Goal: Transaction & Acquisition: Book appointment/travel/reservation

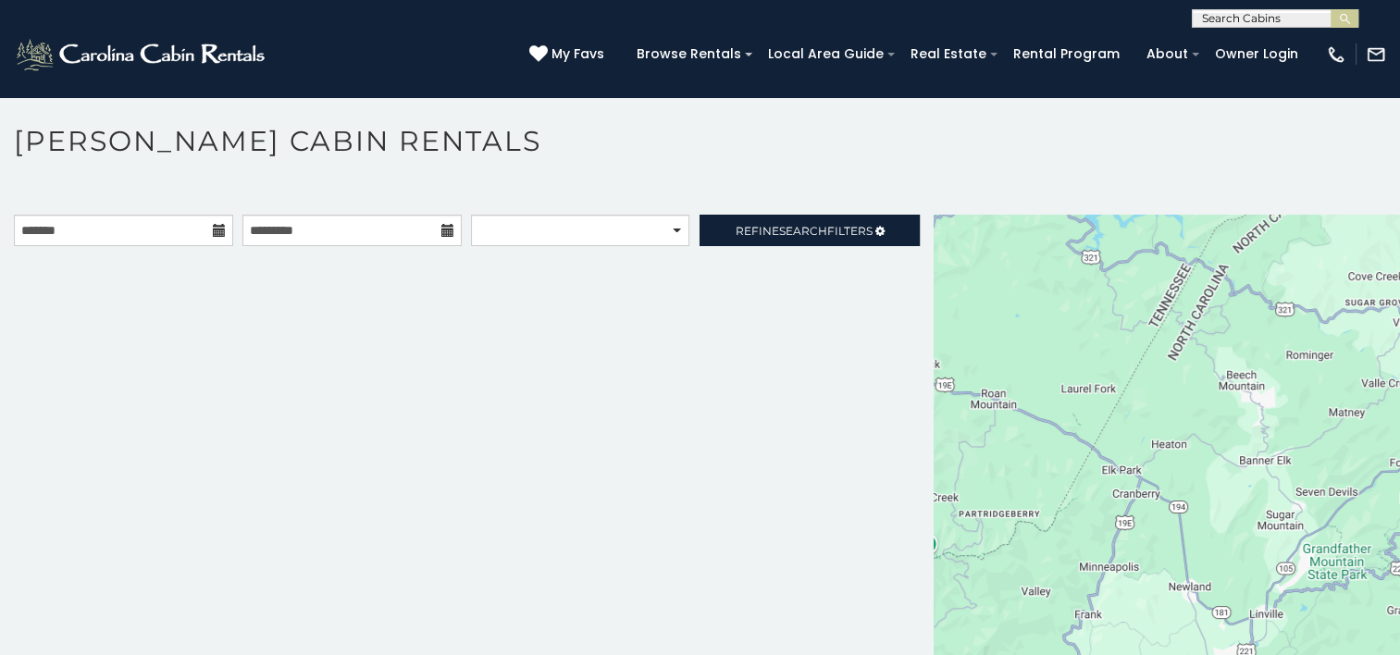
scroll to position [17, 0]
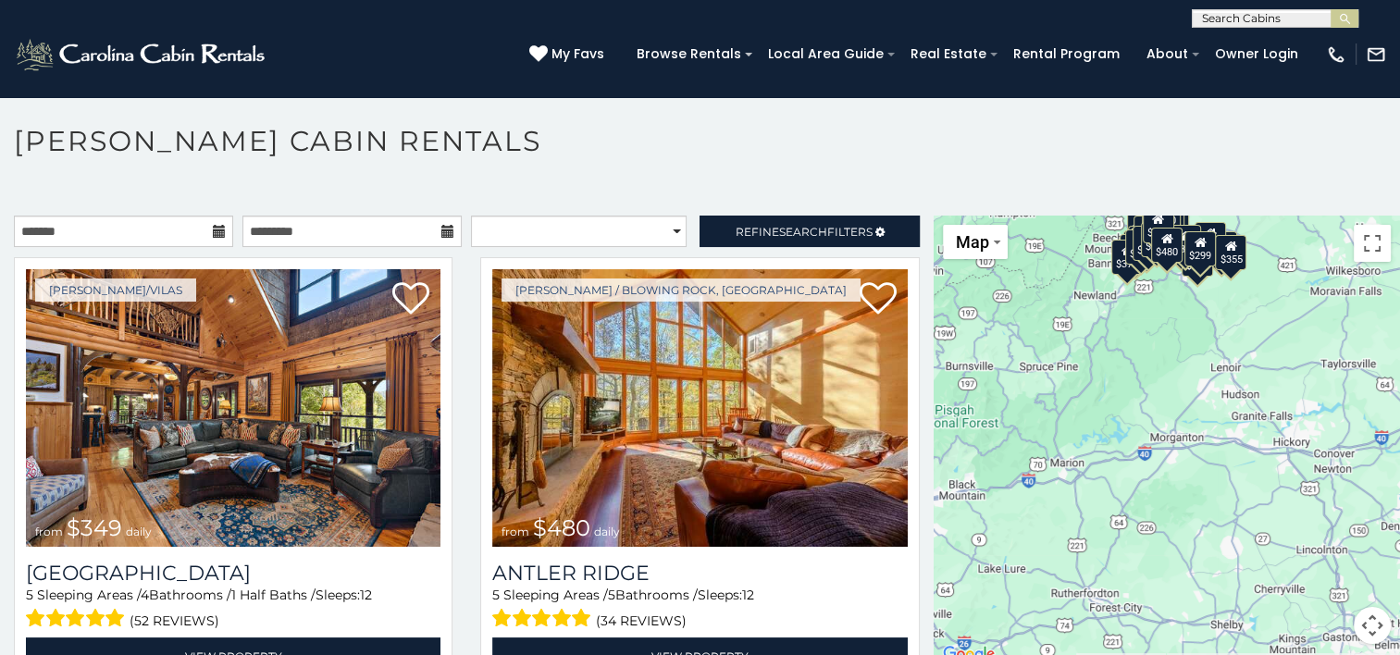
drag, startPoint x: 1099, startPoint y: 523, endPoint x: 1032, endPoint y: 327, distance: 206.2
click at [1032, 327] on div "$349 $480 $315 $425 $355 $635 $930 $675 $400 $451 $330 $400 $485 $460 $395 $250…" at bounding box center [1166, 441] width 466 height 450
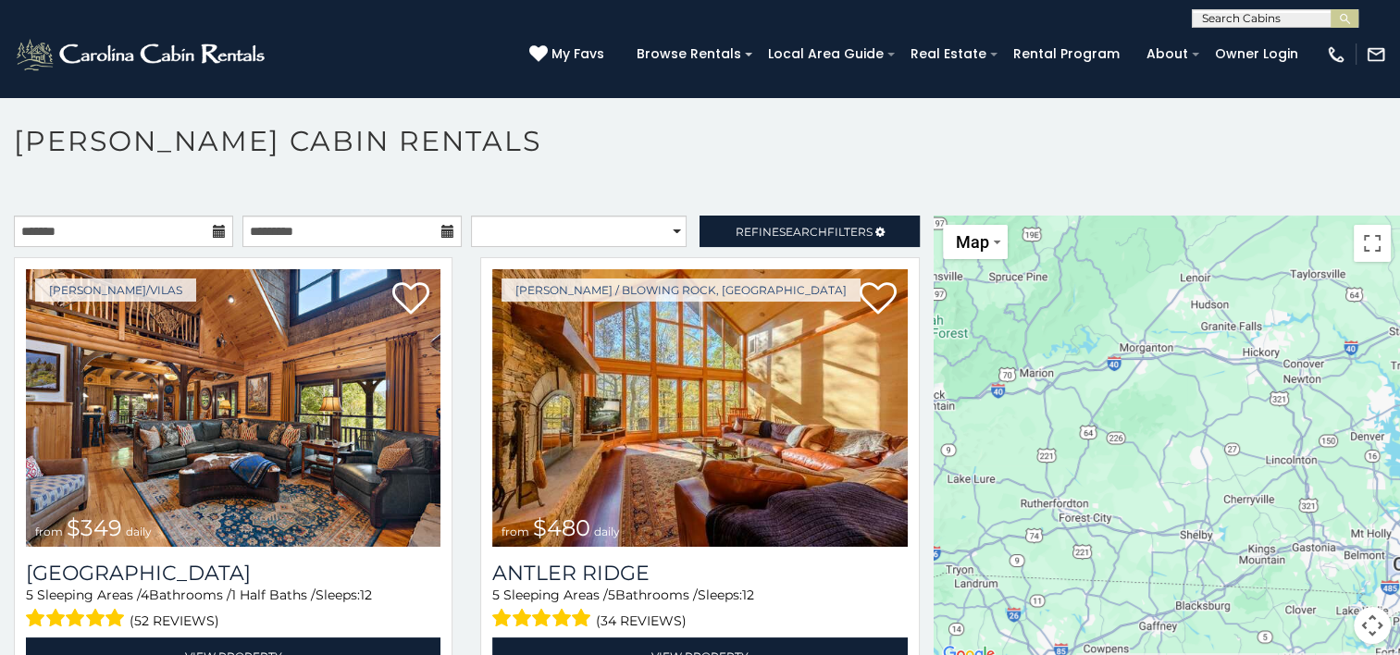
drag, startPoint x: 1170, startPoint y: 473, endPoint x: 1139, endPoint y: 379, distance: 98.6
click at [1139, 379] on div "$349 $480 $315 $425 $355 $635 $930 $675 $400 $451 $330 $400 $485 $460 $395 $250…" at bounding box center [1166, 441] width 466 height 450
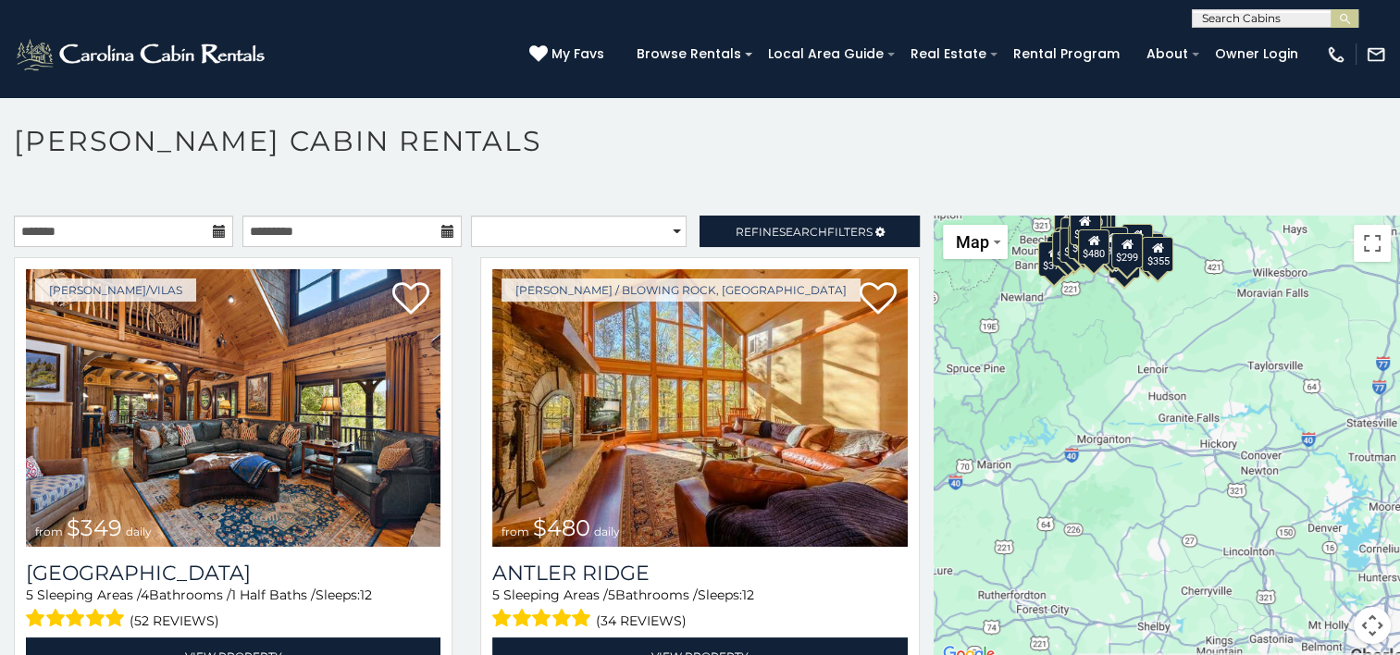
drag, startPoint x: 1227, startPoint y: 477, endPoint x: 1184, endPoint y: 567, distance: 99.3
click at [1184, 567] on div "$349 $480 $315 $425 $355 $635 $930 $675 $400 $451 $330 $400 $485 $460 $395 $250…" at bounding box center [1166, 441] width 466 height 450
click at [191, 226] on input "text" at bounding box center [123, 231] width 219 height 31
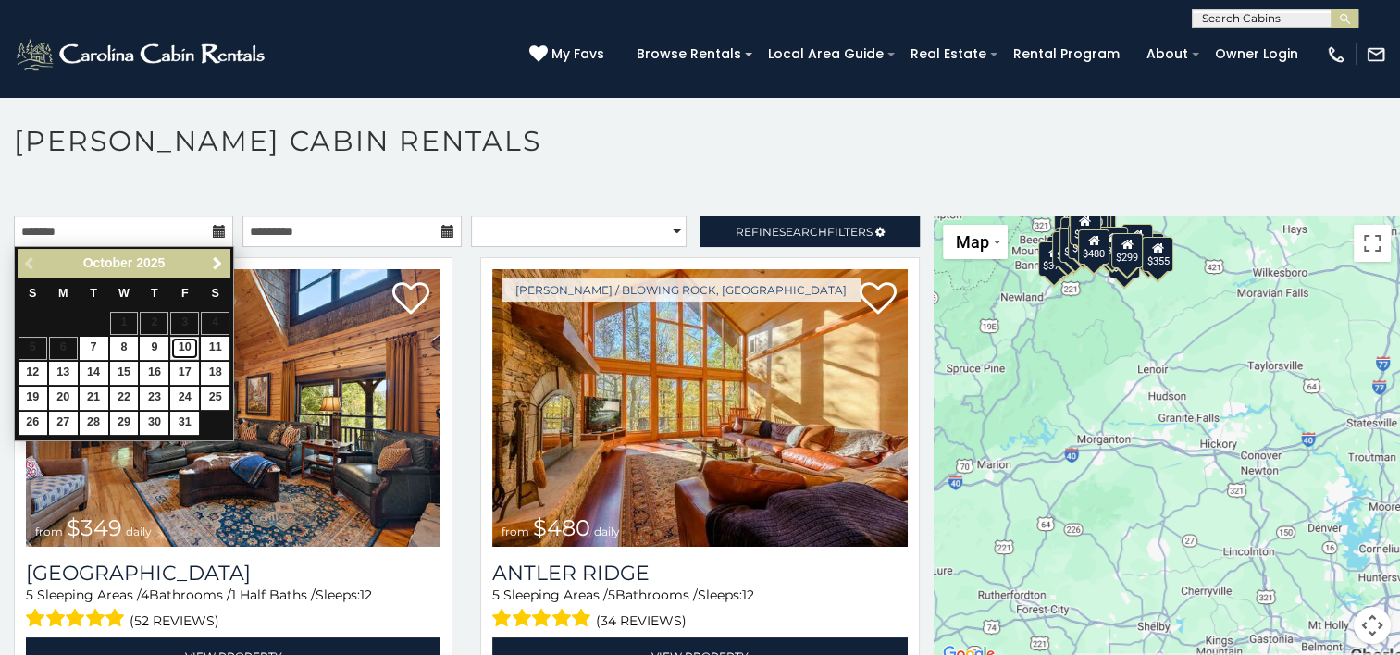
click at [179, 349] on link "10" at bounding box center [184, 348] width 29 height 23
type input "**********"
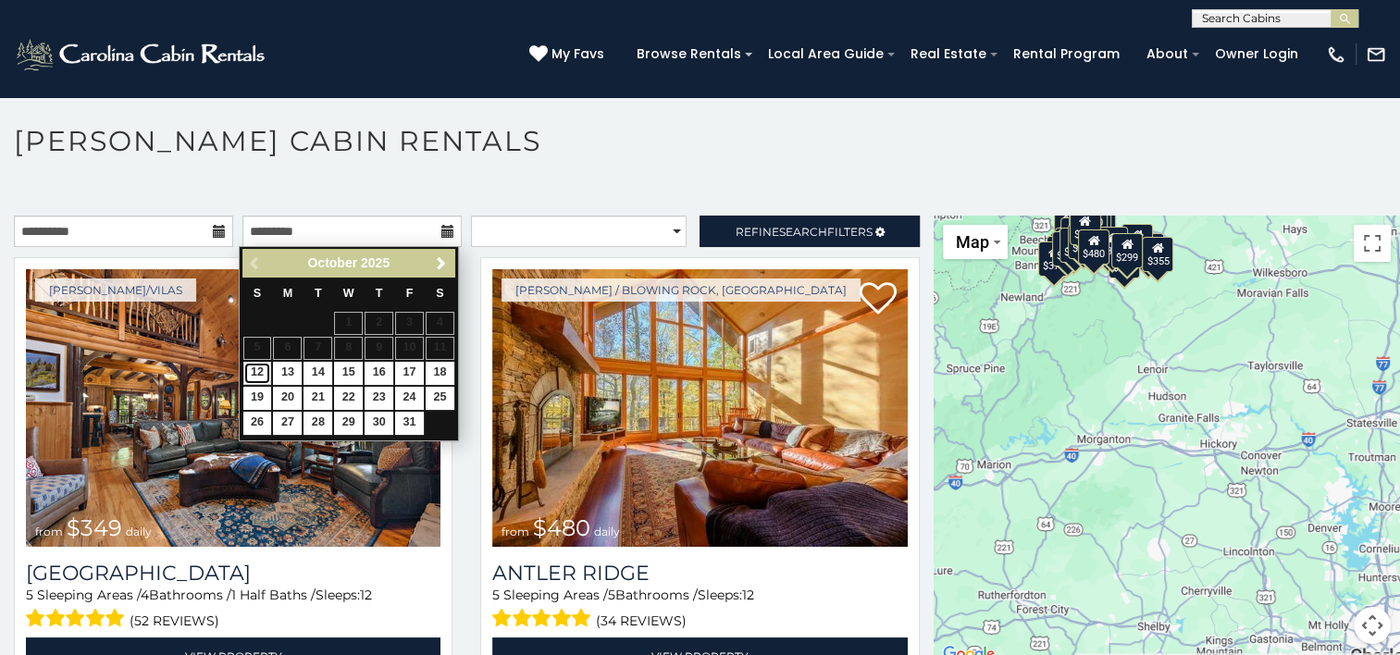
click at [258, 372] on link "12" at bounding box center [257, 373] width 29 height 23
type input "**********"
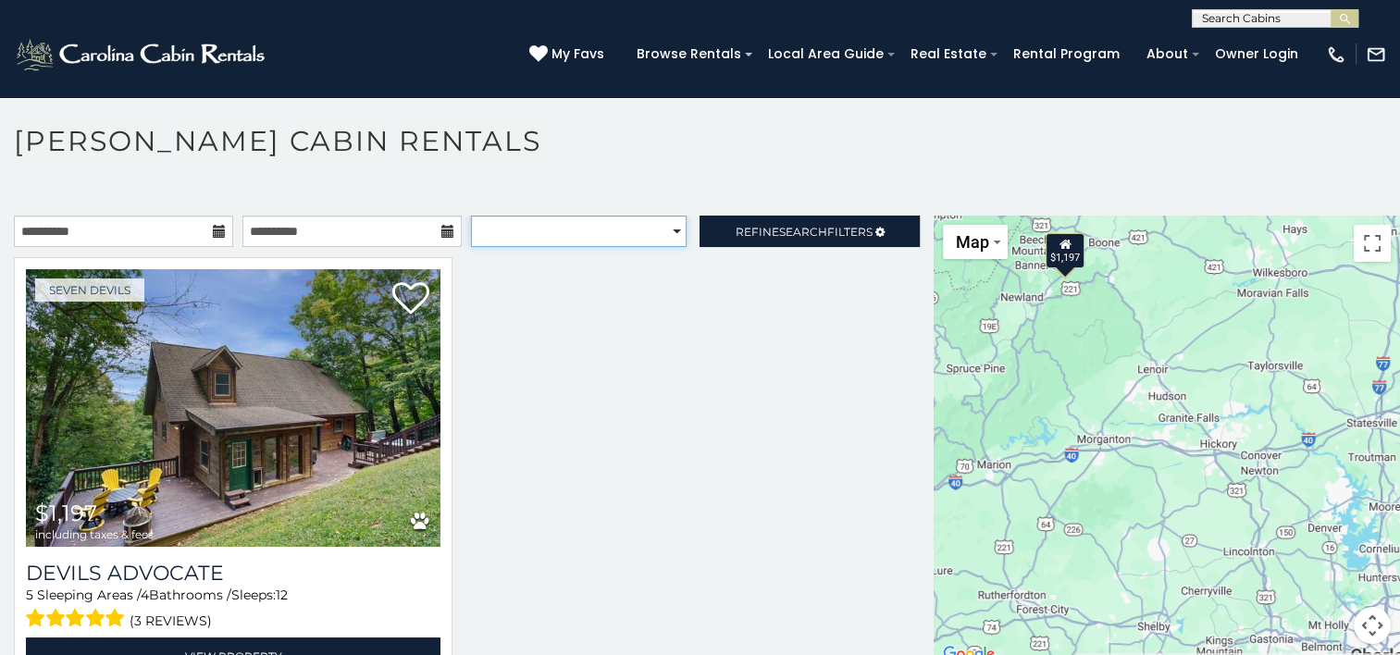
click at [608, 224] on select "**********" at bounding box center [579, 231] width 216 height 31
select select "*********"
click at [471, 216] on select "**********" at bounding box center [579, 231] width 216 height 31
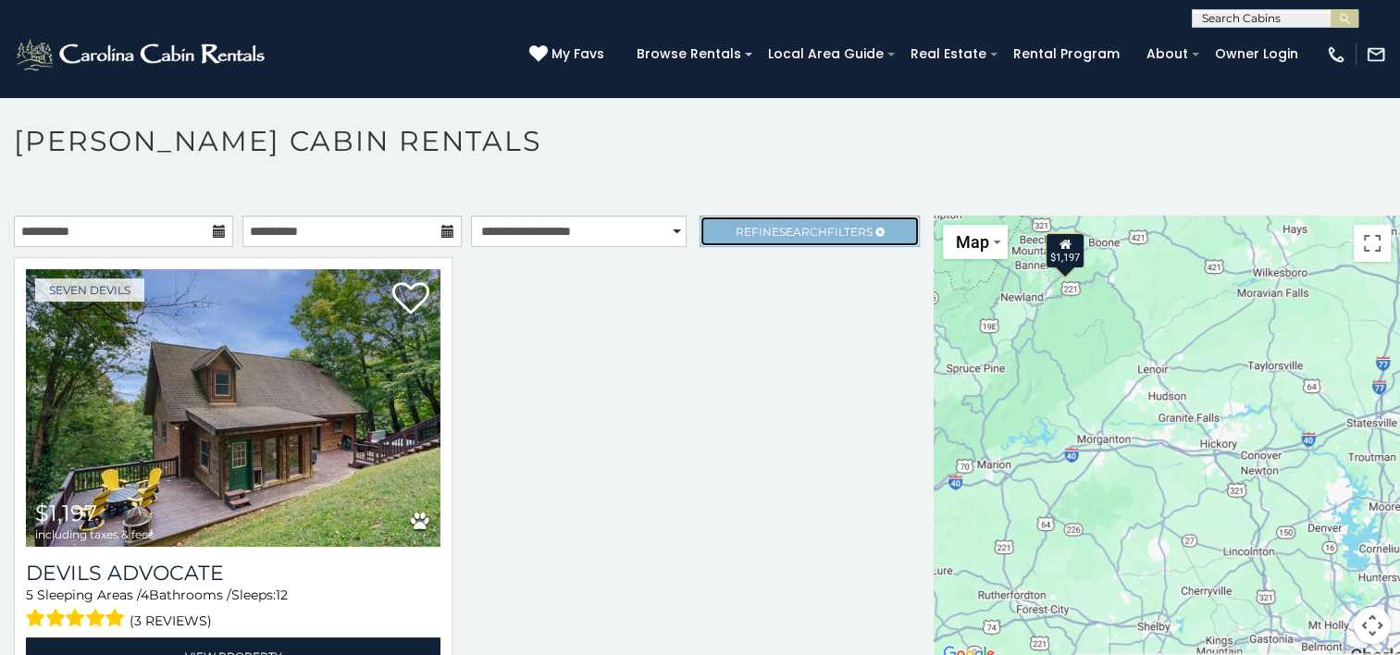
click at [779, 233] on span "Search" at bounding box center [803, 232] width 48 height 14
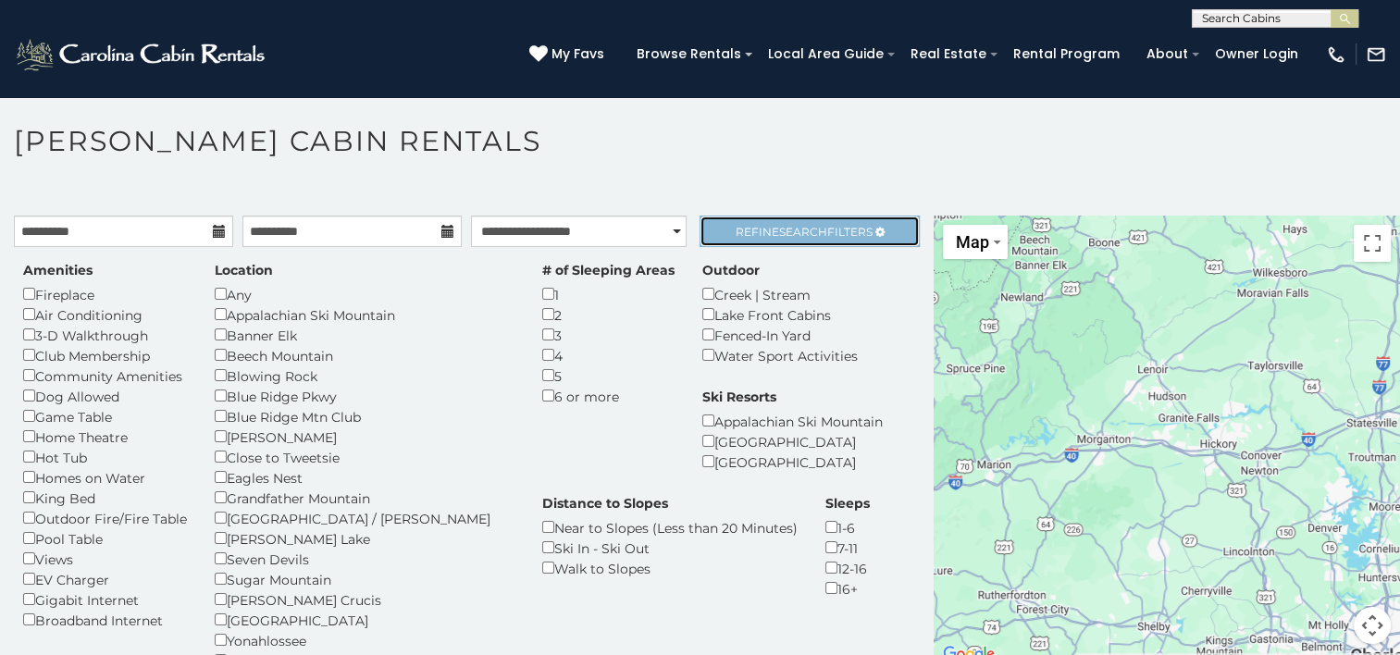
click at [779, 232] on span "Search" at bounding box center [803, 232] width 48 height 14
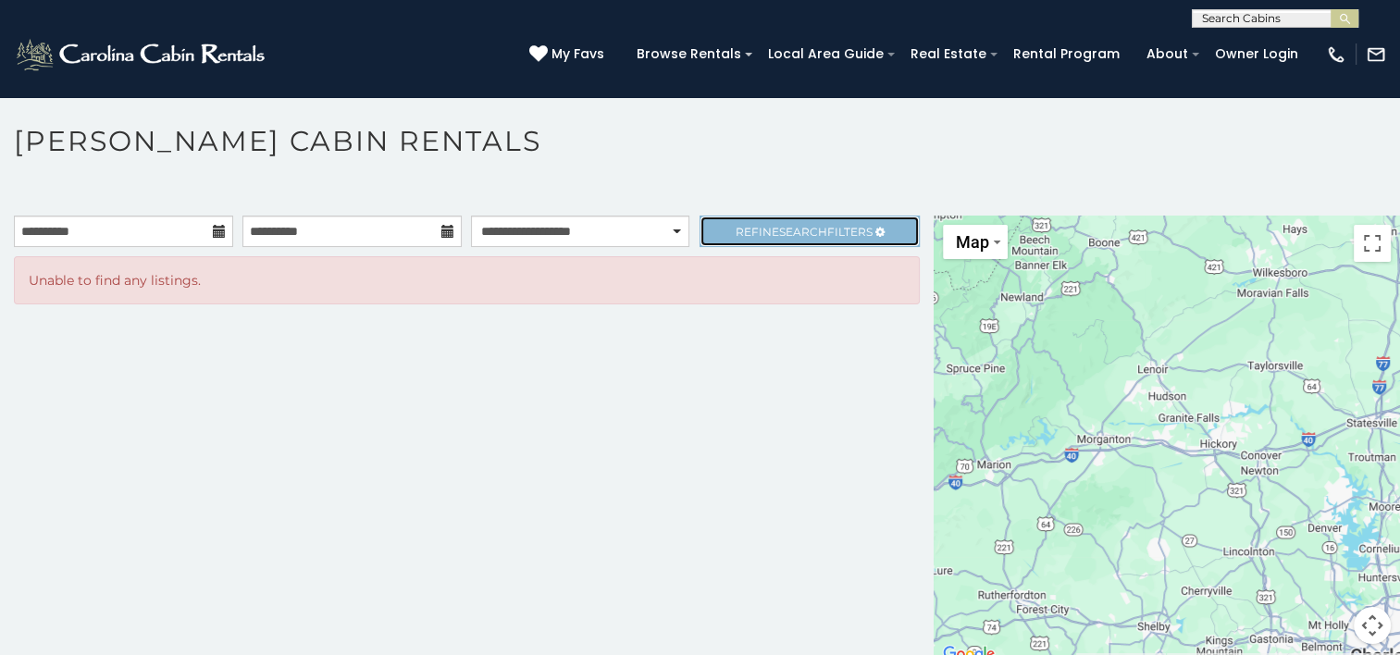
click at [761, 233] on span "Refine Search Filters" at bounding box center [803, 232] width 137 height 14
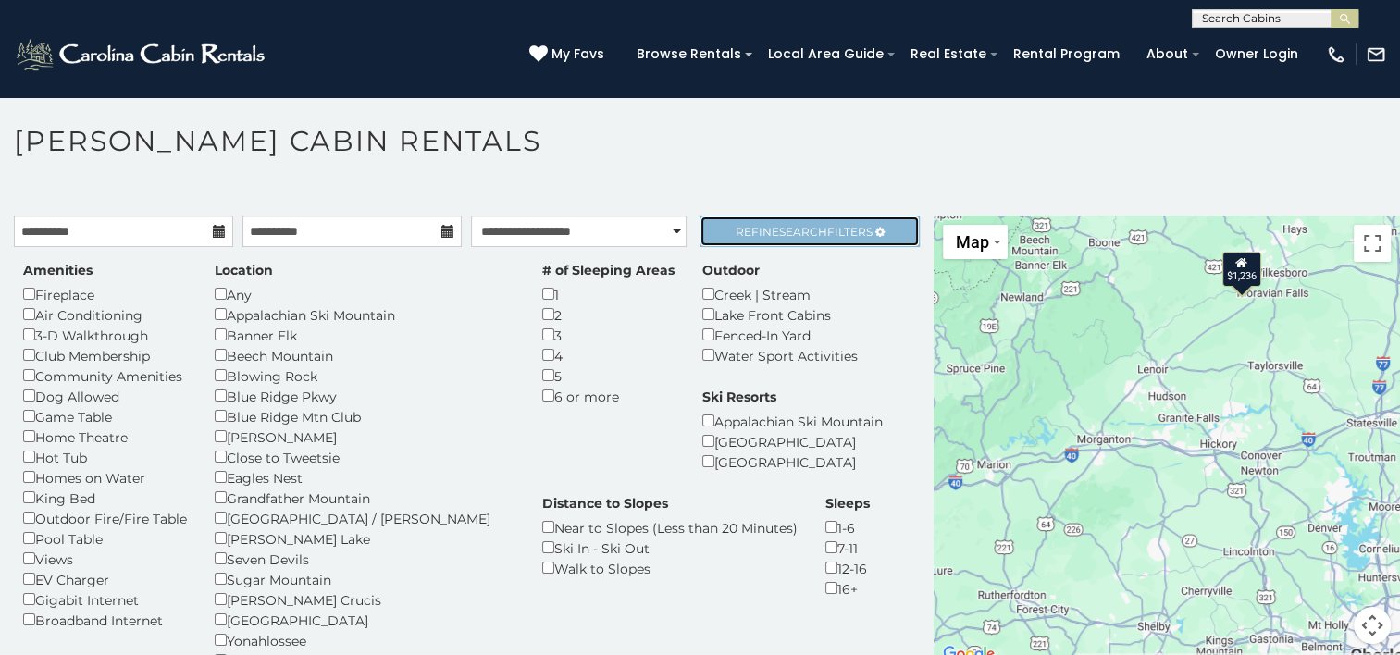
click at [754, 237] on link "Refine Search Filters" at bounding box center [808, 231] width 219 height 31
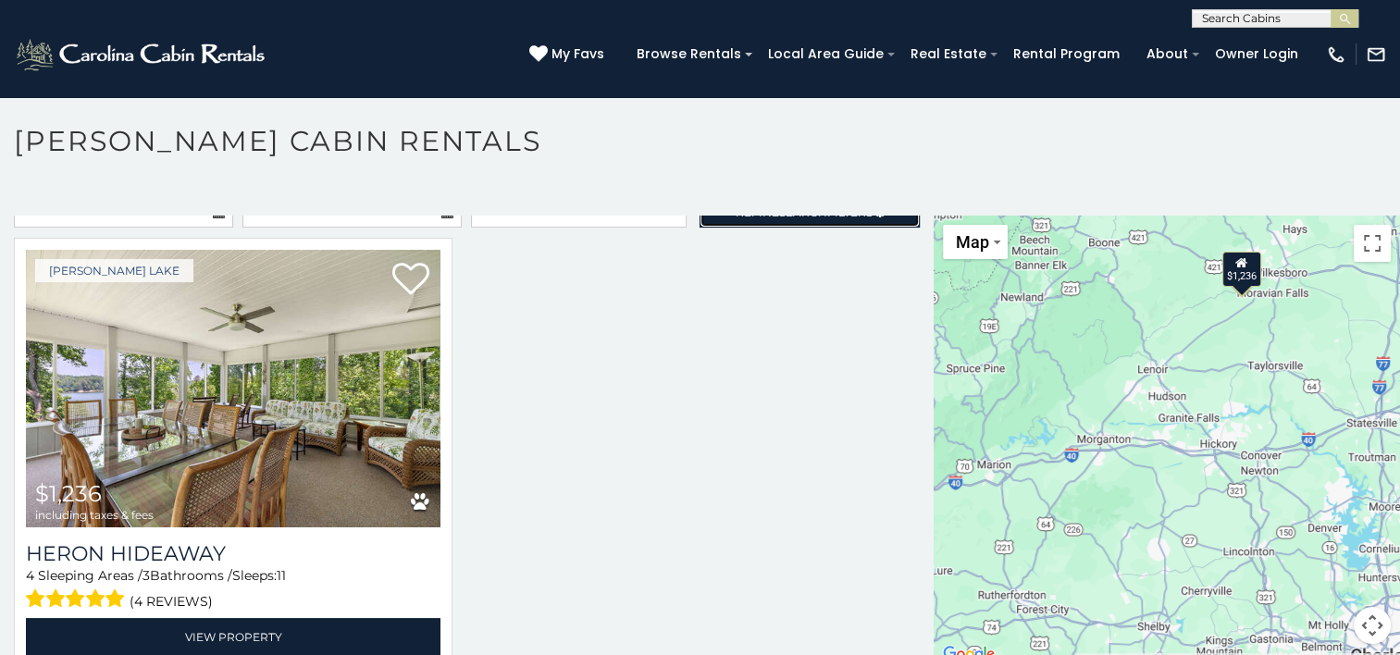
scroll to position [38, 0]
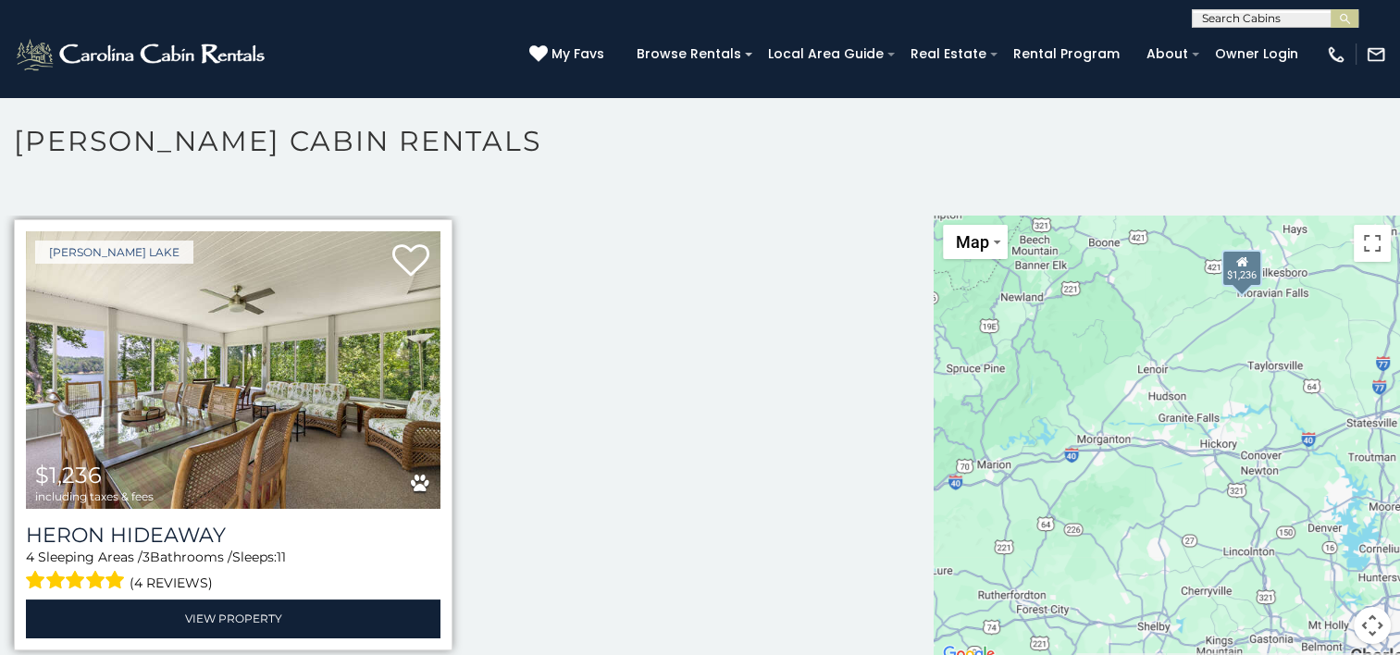
click at [303, 397] on img at bounding box center [233, 370] width 414 height 278
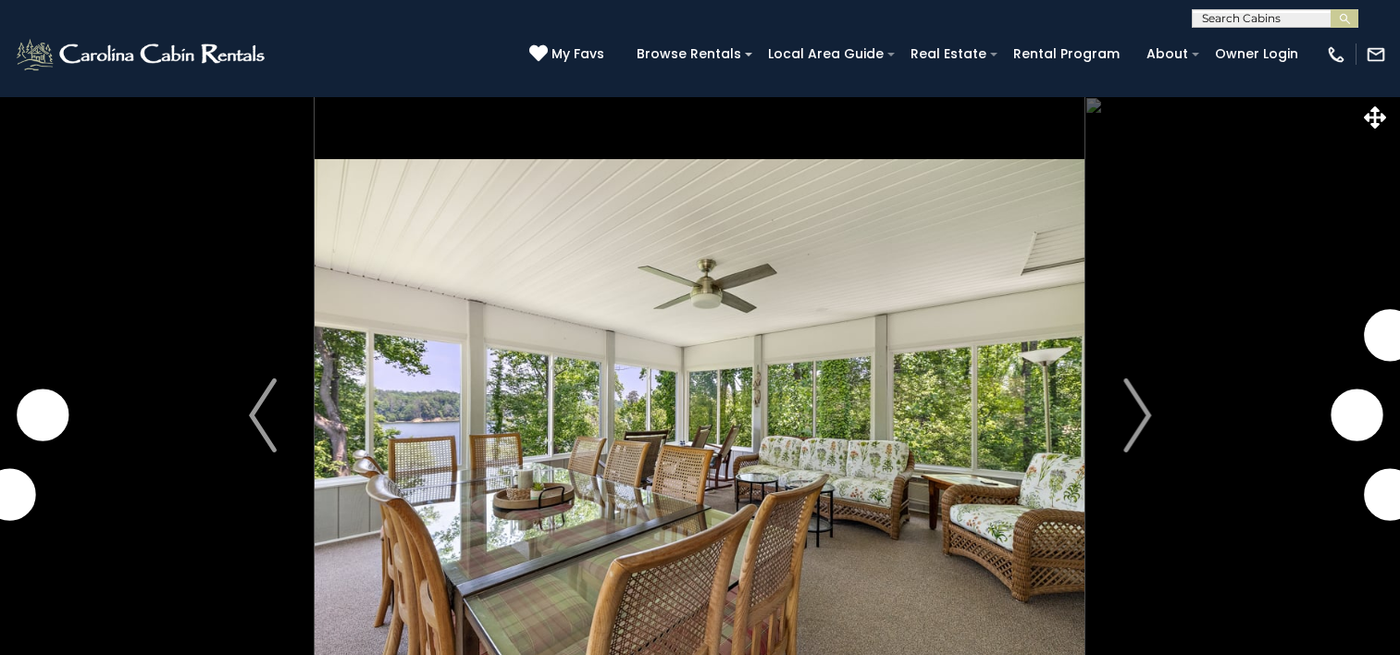
click at [1139, 416] on img "Next" at bounding box center [1137, 415] width 28 height 74
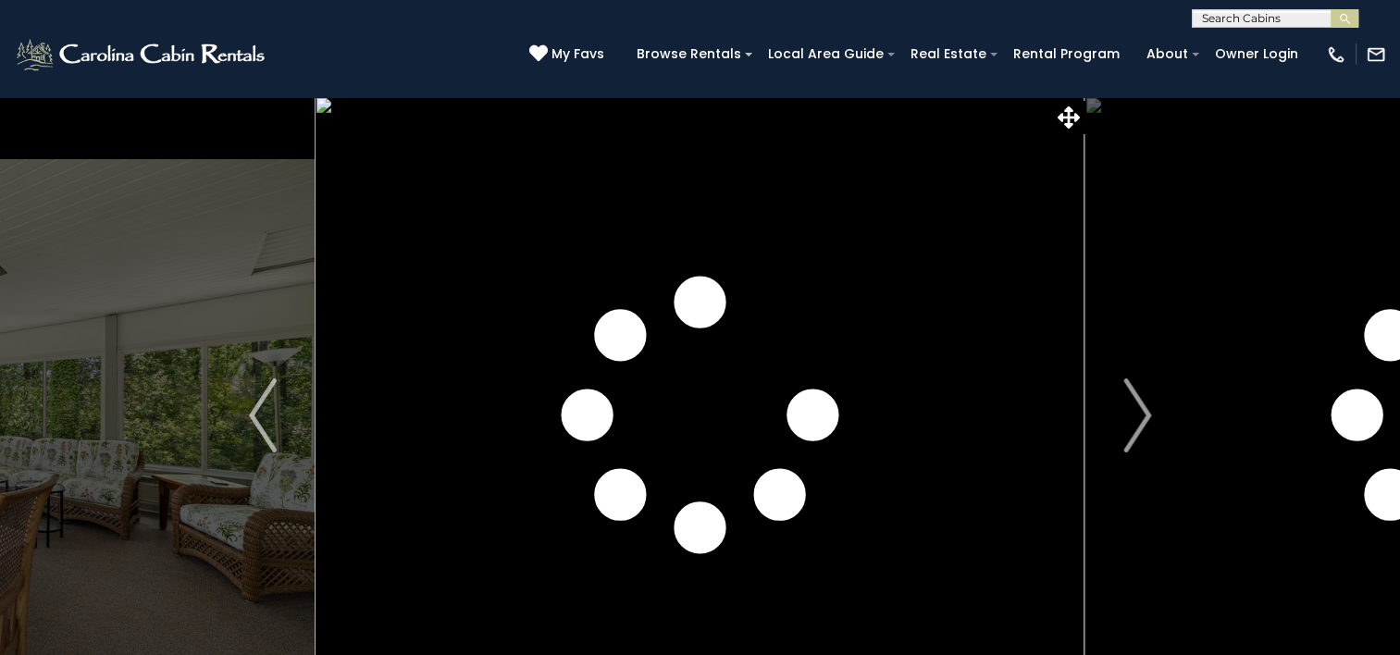
click at [1139, 416] on img "Next" at bounding box center [1137, 415] width 28 height 74
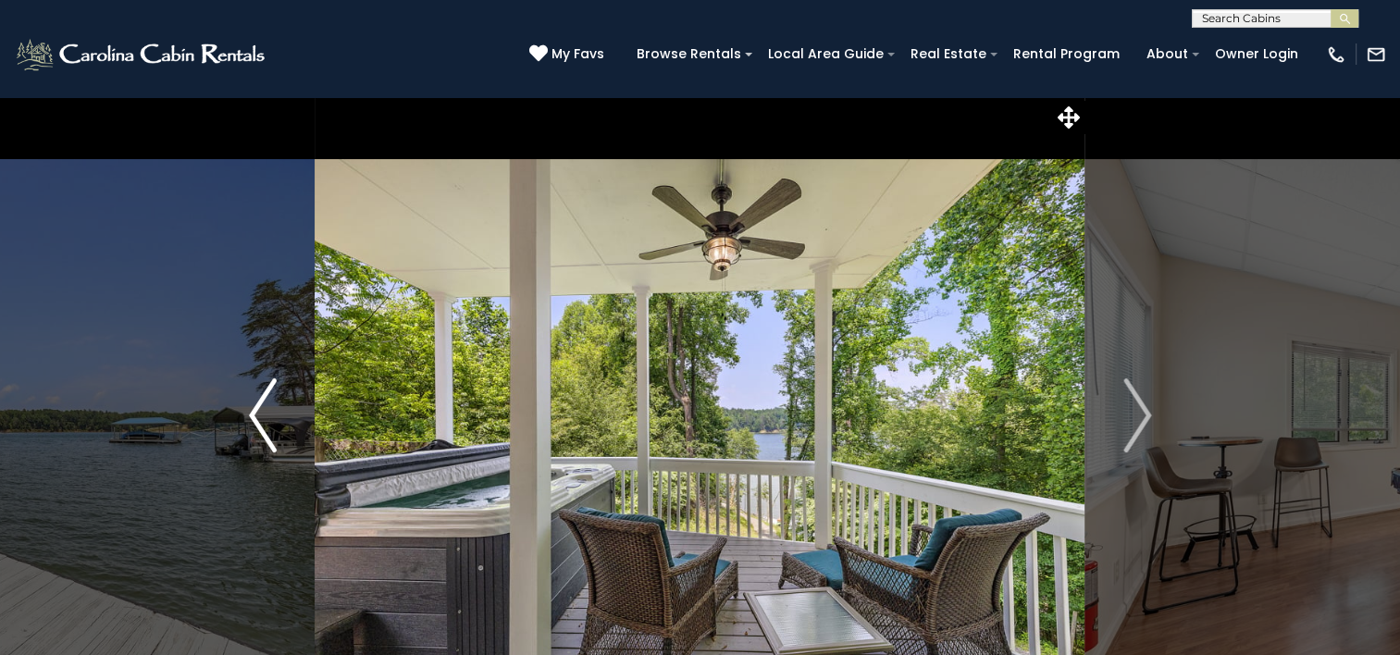
click at [278, 400] on button "Previous" at bounding box center [263, 415] width 104 height 638
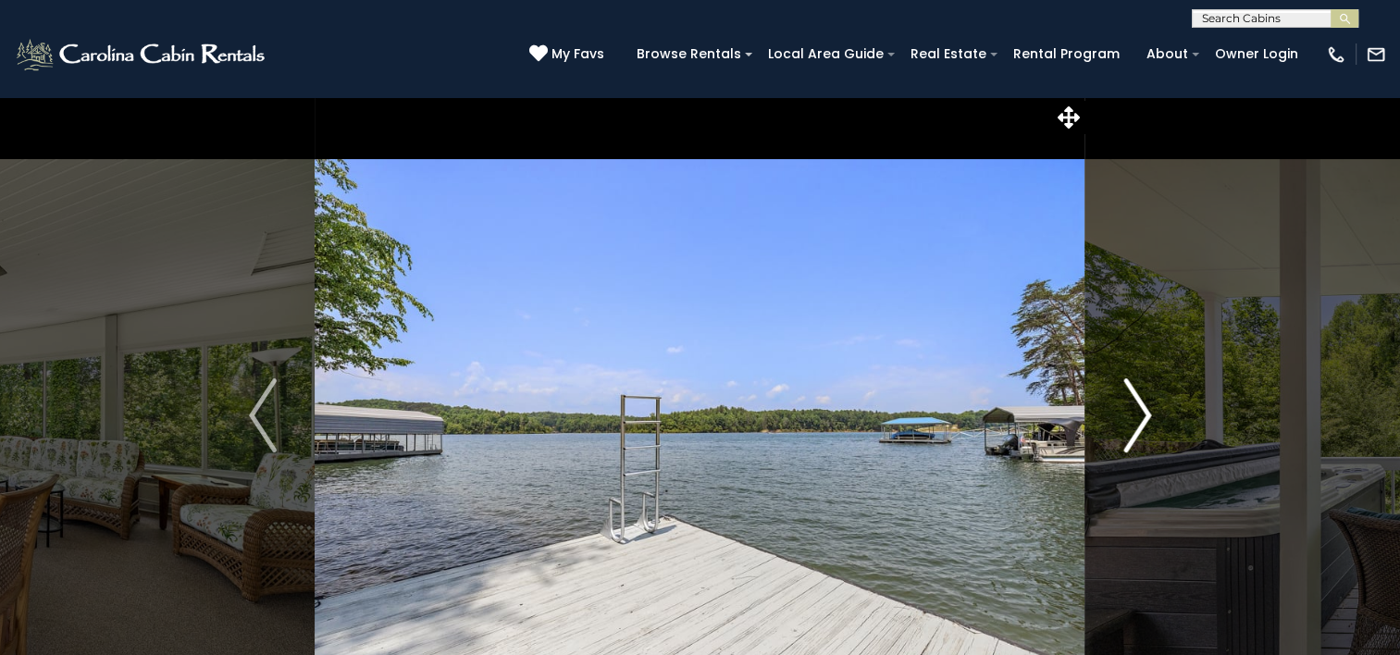
click at [1119, 407] on button "Next" at bounding box center [1137, 415] width 104 height 638
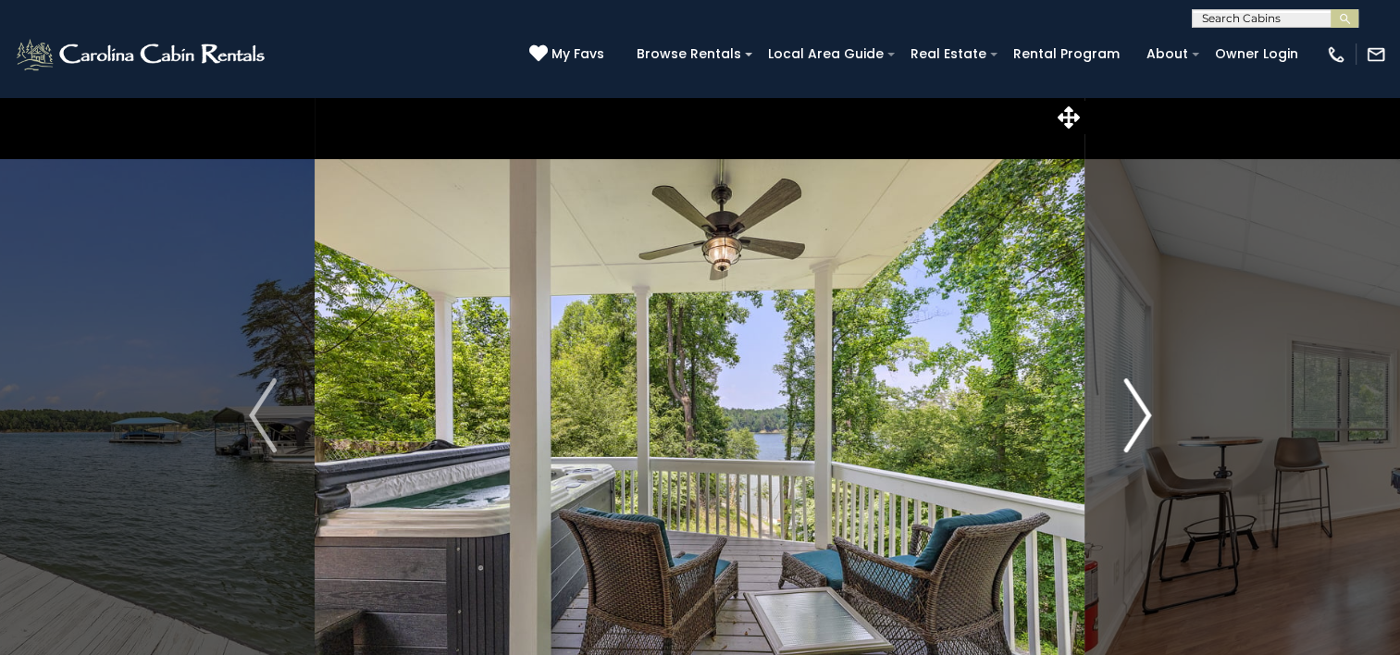
click at [1119, 407] on button "Next" at bounding box center [1137, 415] width 104 height 638
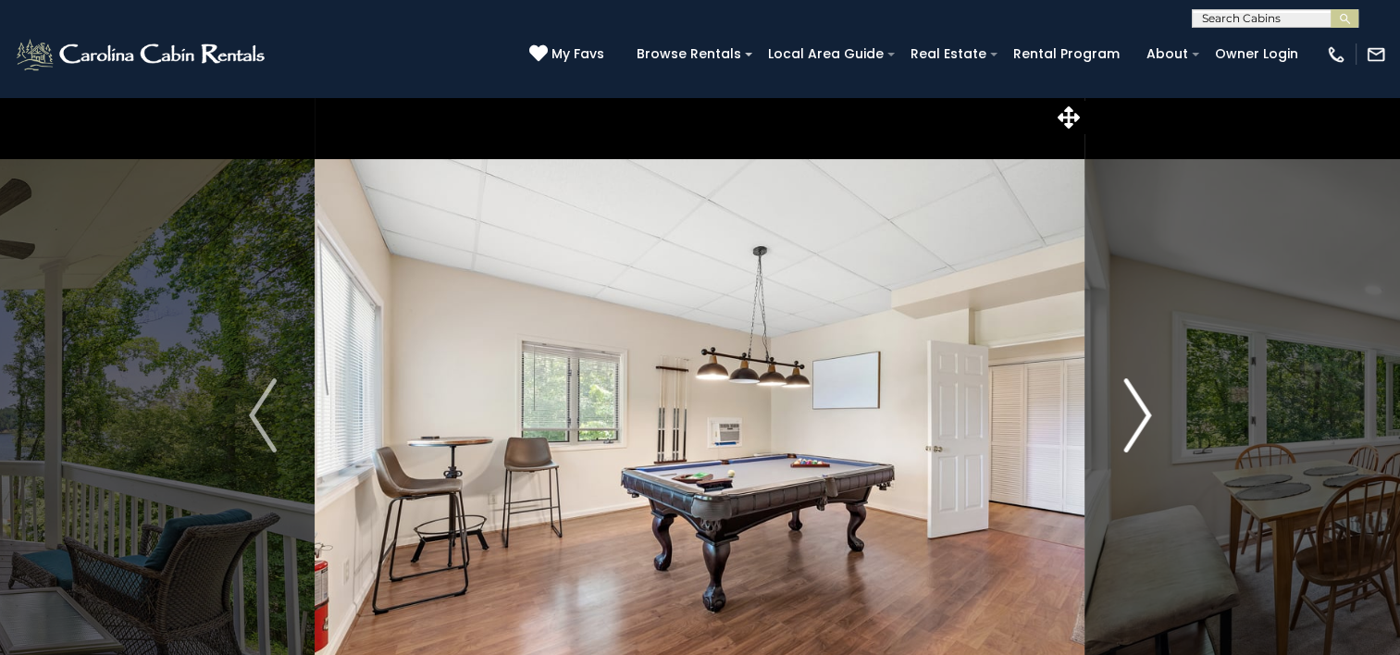
click at [1119, 407] on button "Next" at bounding box center [1137, 415] width 104 height 638
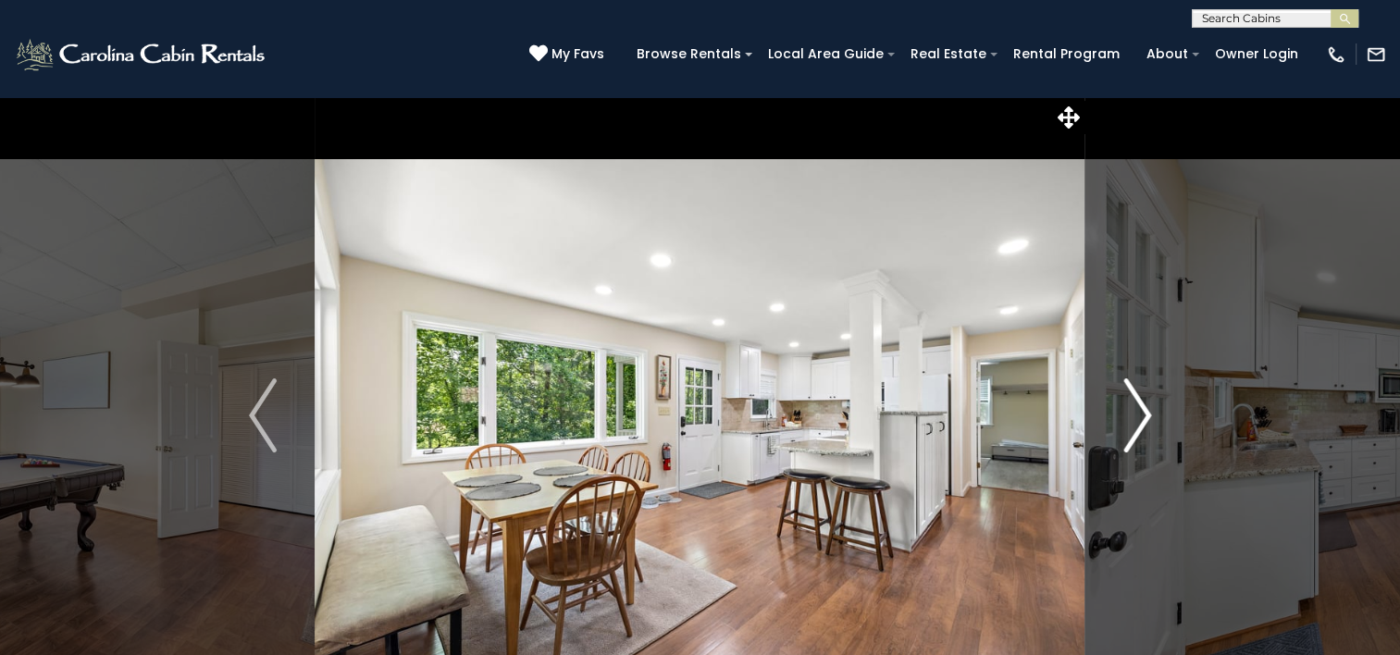
click at [1119, 407] on button "Next" at bounding box center [1137, 415] width 104 height 638
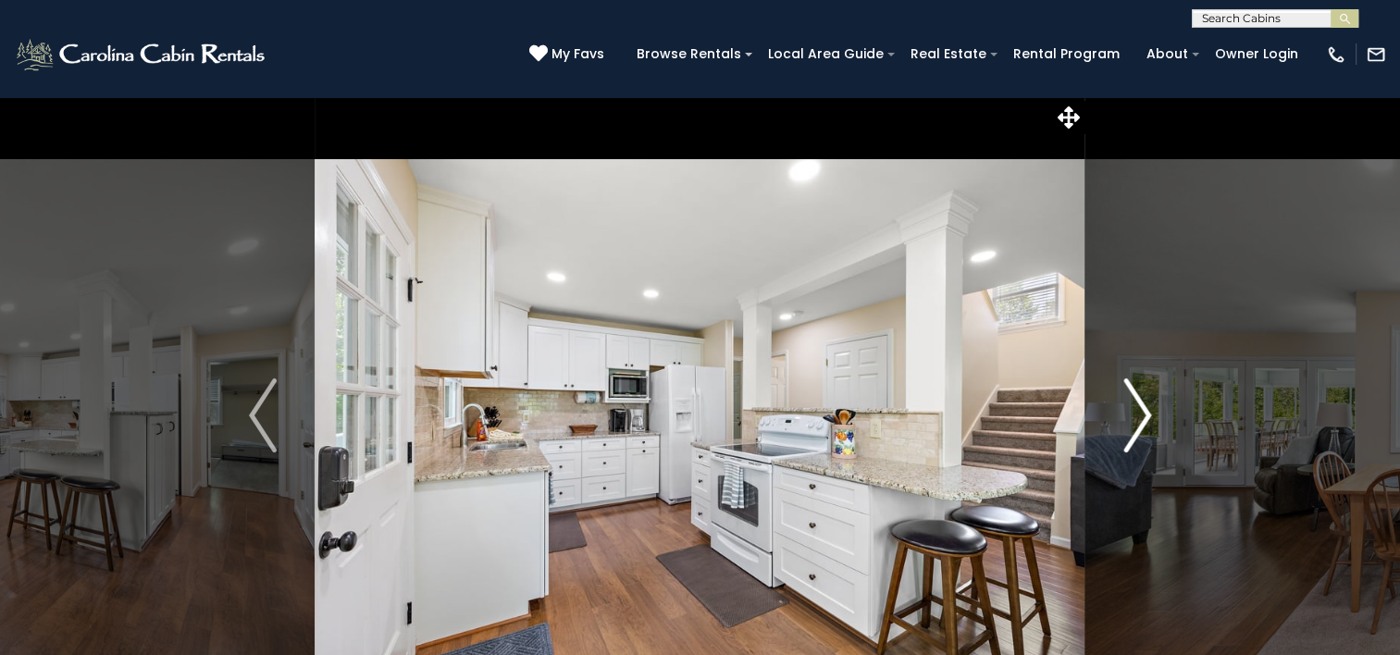
click at [1119, 407] on button "Next" at bounding box center [1137, 415] width 104 height 638
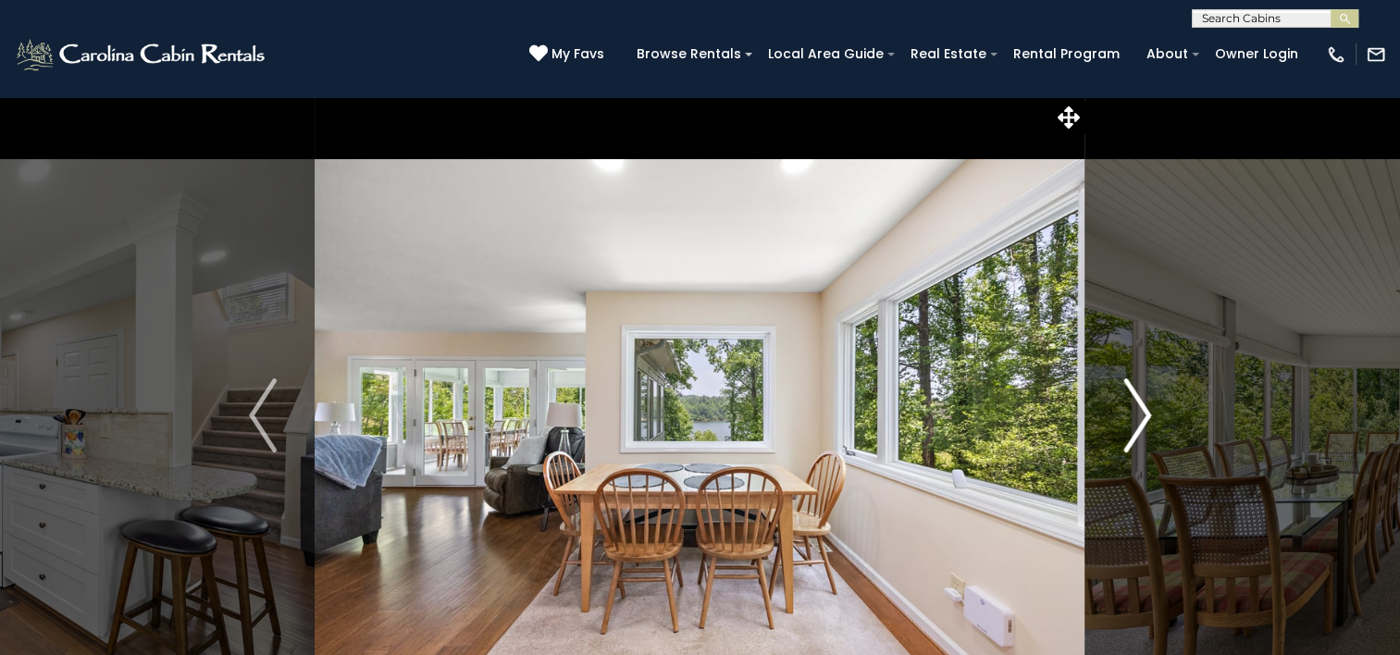
click at [1119, 407] on button "Next" at bounding box center [1137, 415] width 104 height 638
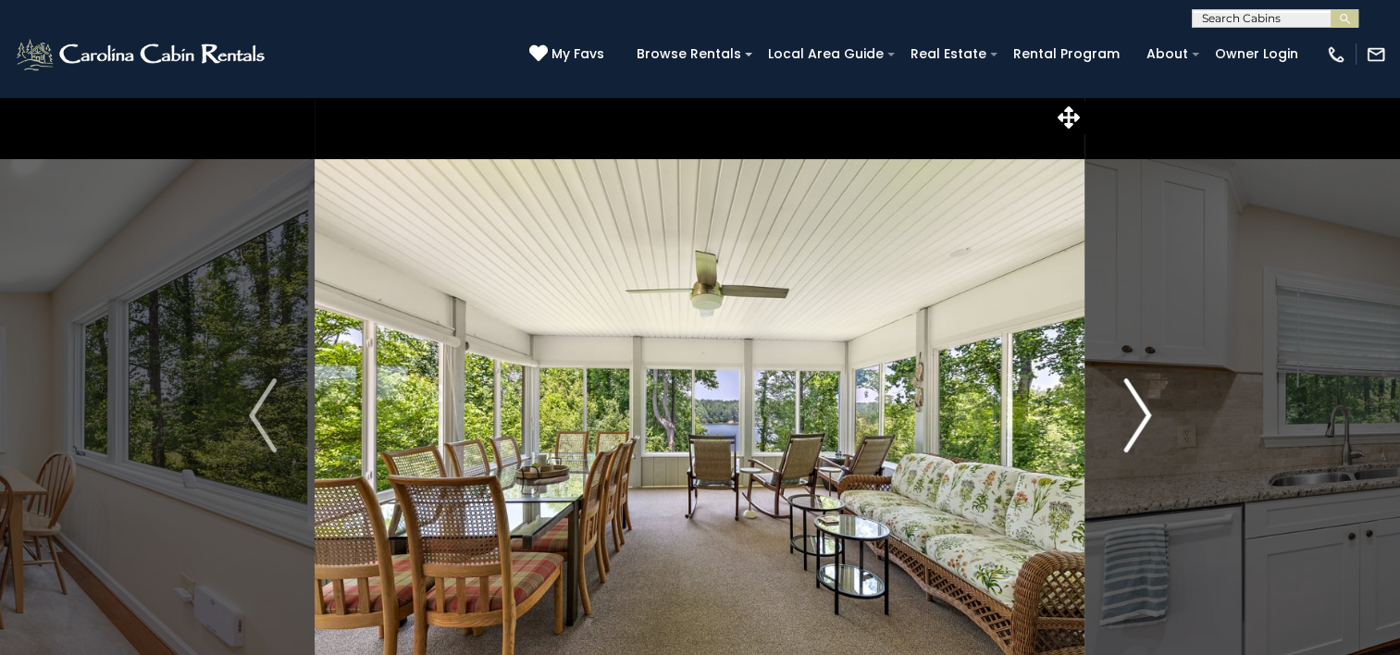
click at [1119, 407] on button "Next" at bounding box center [1137, 415] width 104 height 638
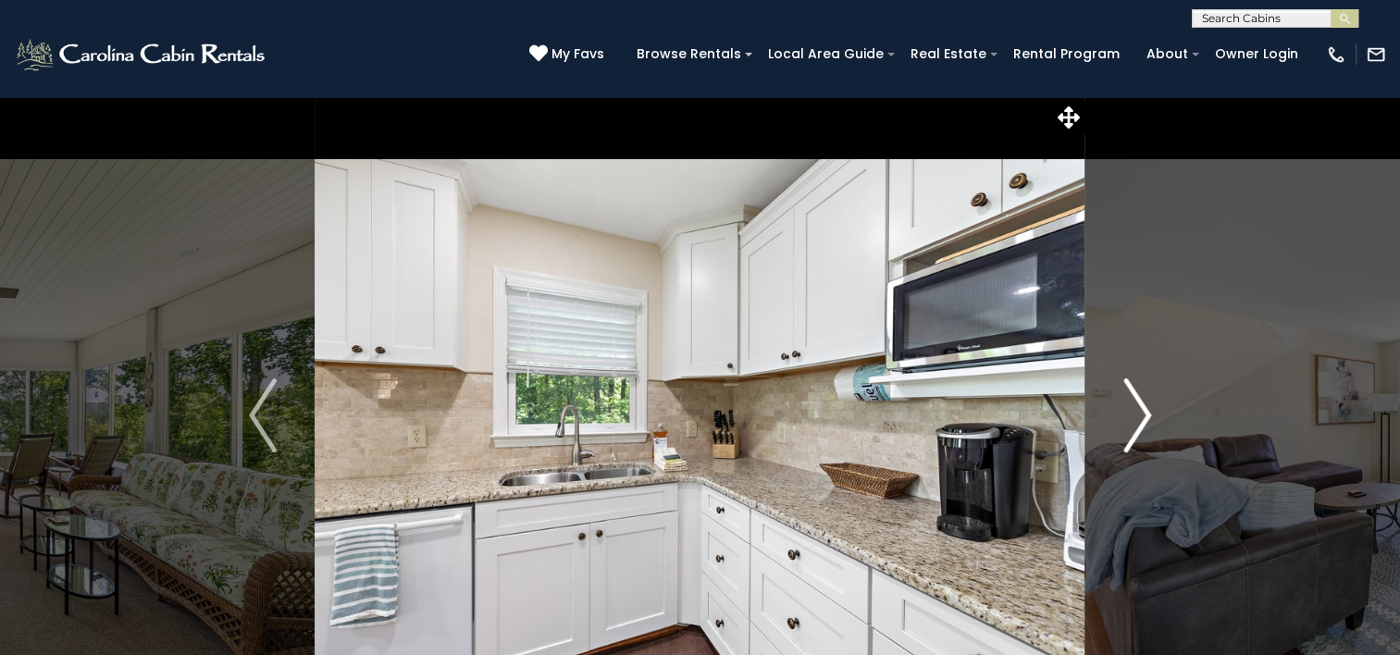
click at [1119, 407] on button "Next" at bounding box center [1137, 415] width 104 height 638
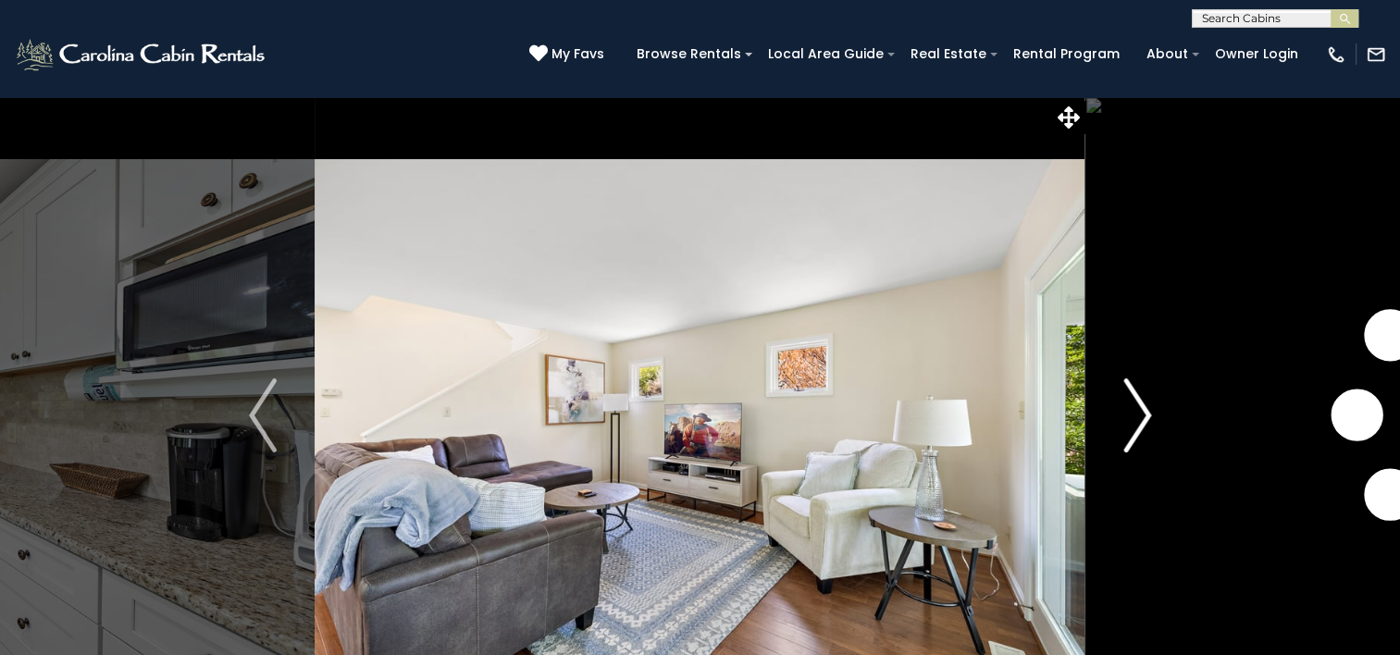
click at [1119, 407] on button "Next" at bounding box center [1137, 415] width 104 height 638
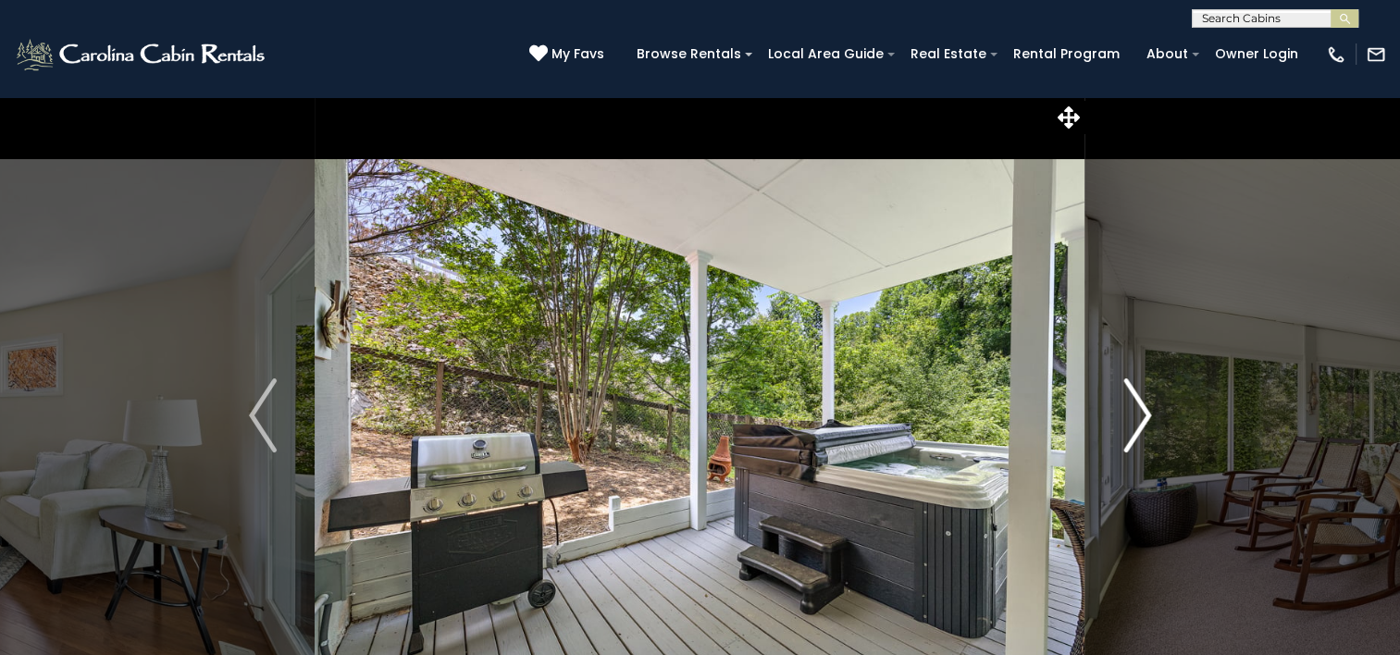
click at [1119, 407] on button "Next" at bounding box center [1137, 415] width 104 height 638
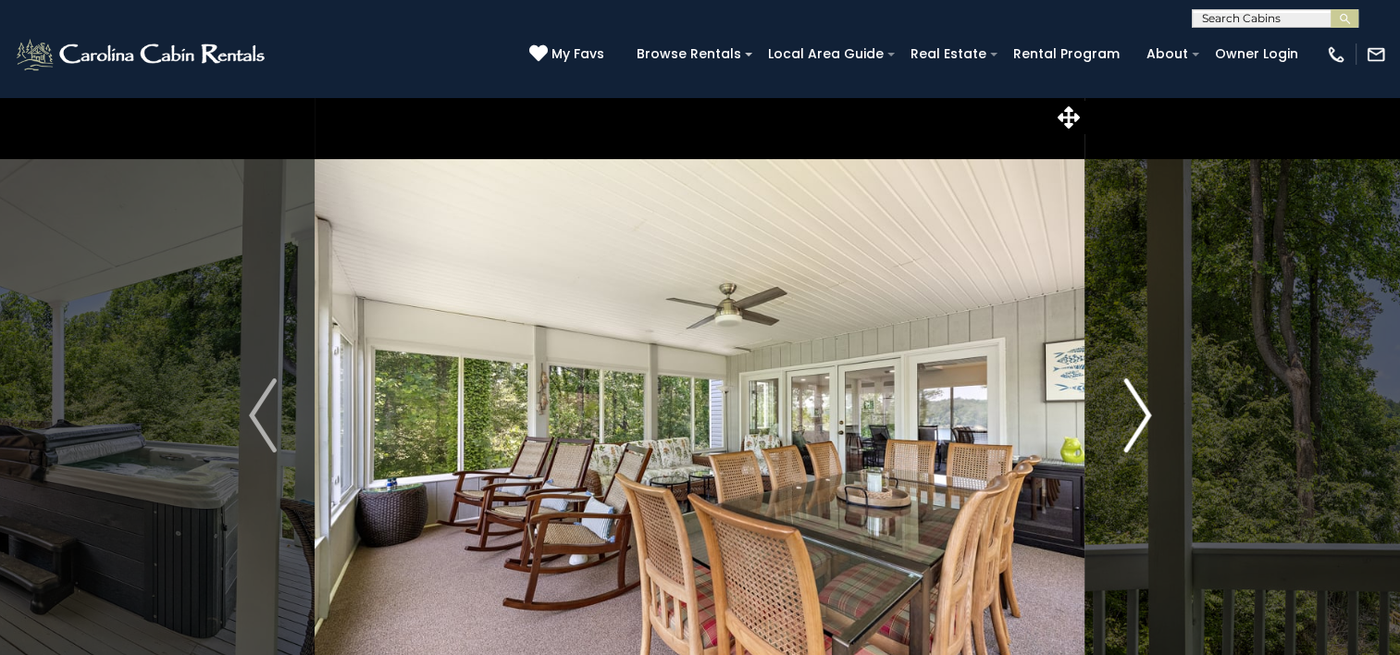
click at [1119, 407] on button "Next" at bounding box center [1137, 415] width 104 height 638
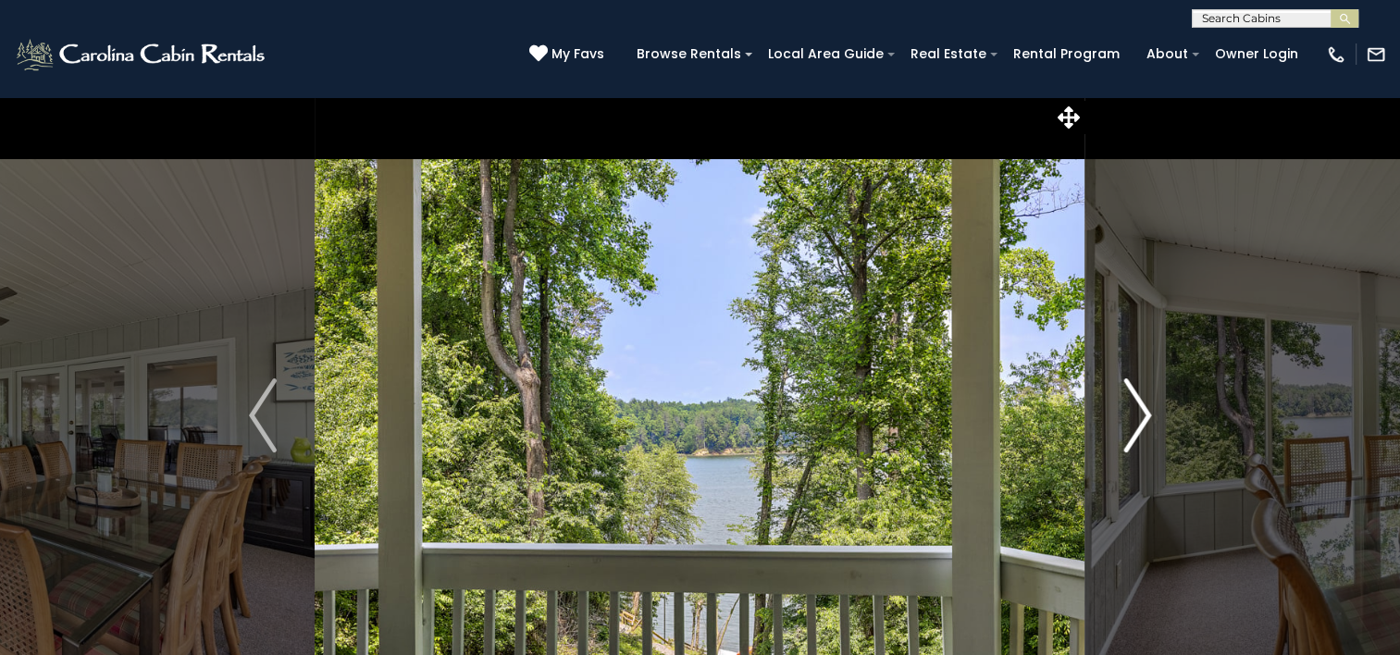
click at [1119, 407] on button "Next" at bounding box center [1137, 415] width 104 height 638
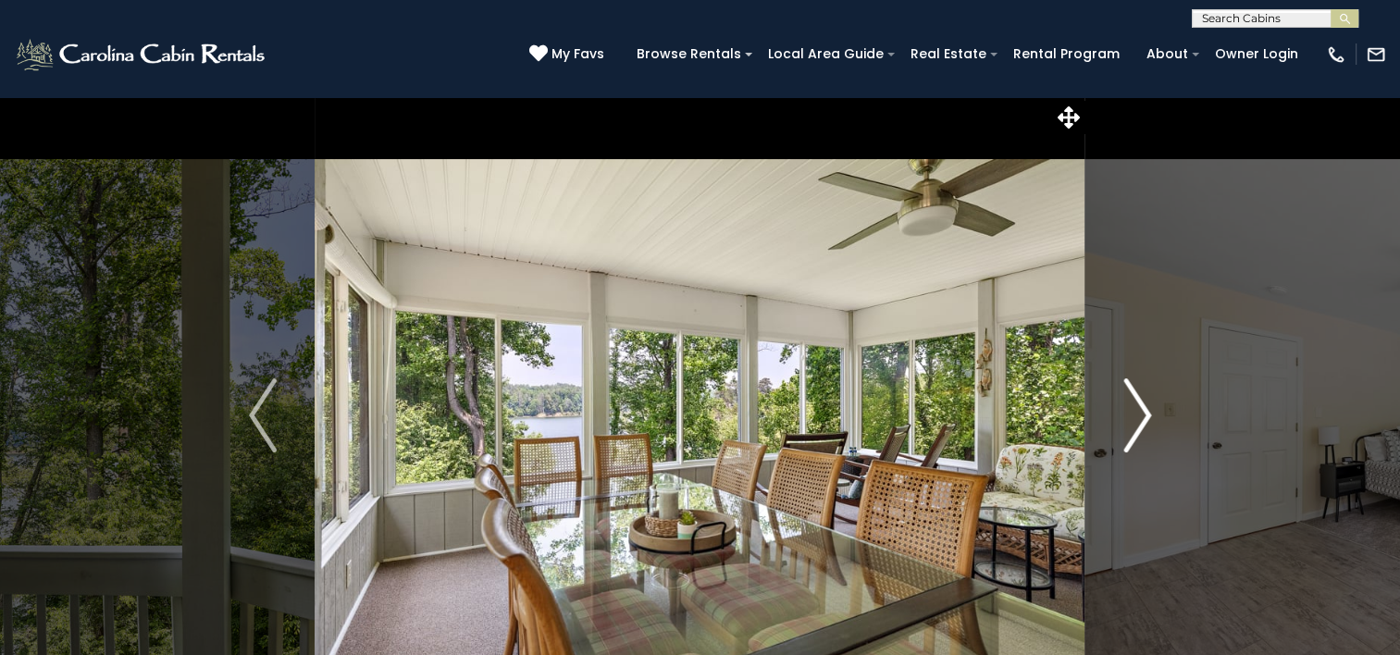
click at [1119, 407] on button "Next" at bounding box center [1137, 415] width 104 height 638
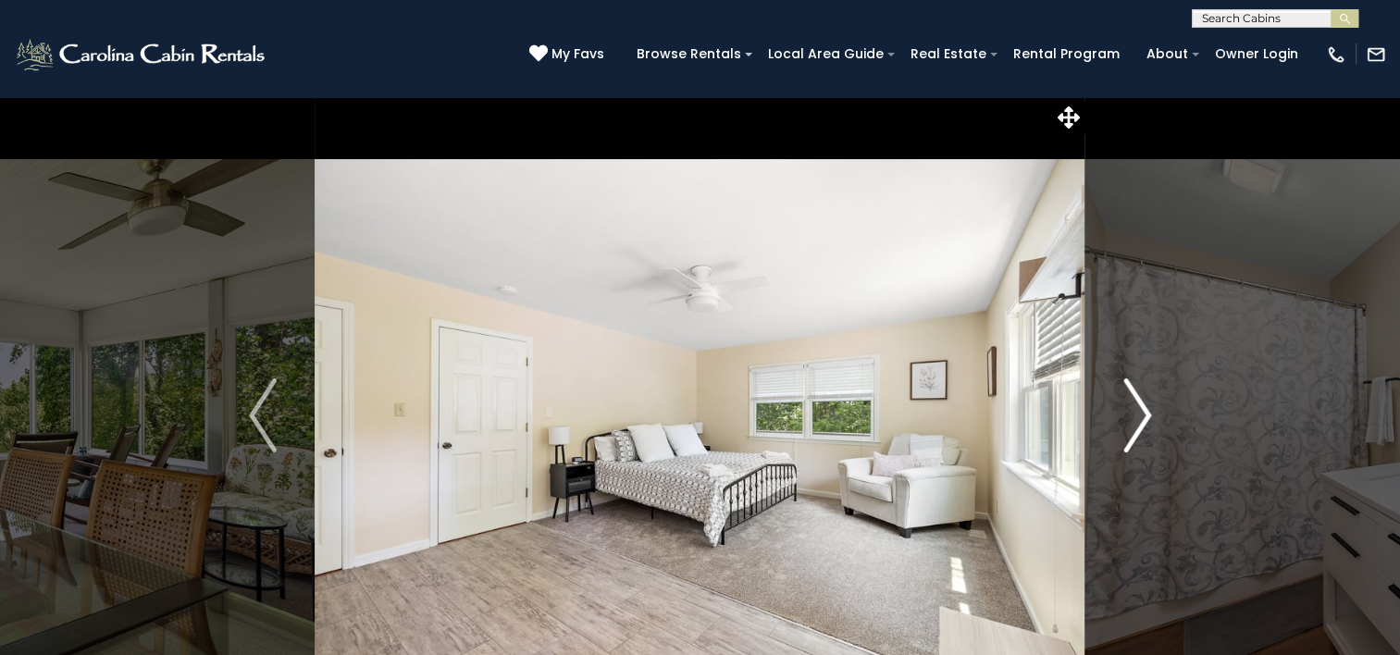
click at [1119, 407] on button "Next" at bounding box center [1137, 415] width 104 height 638
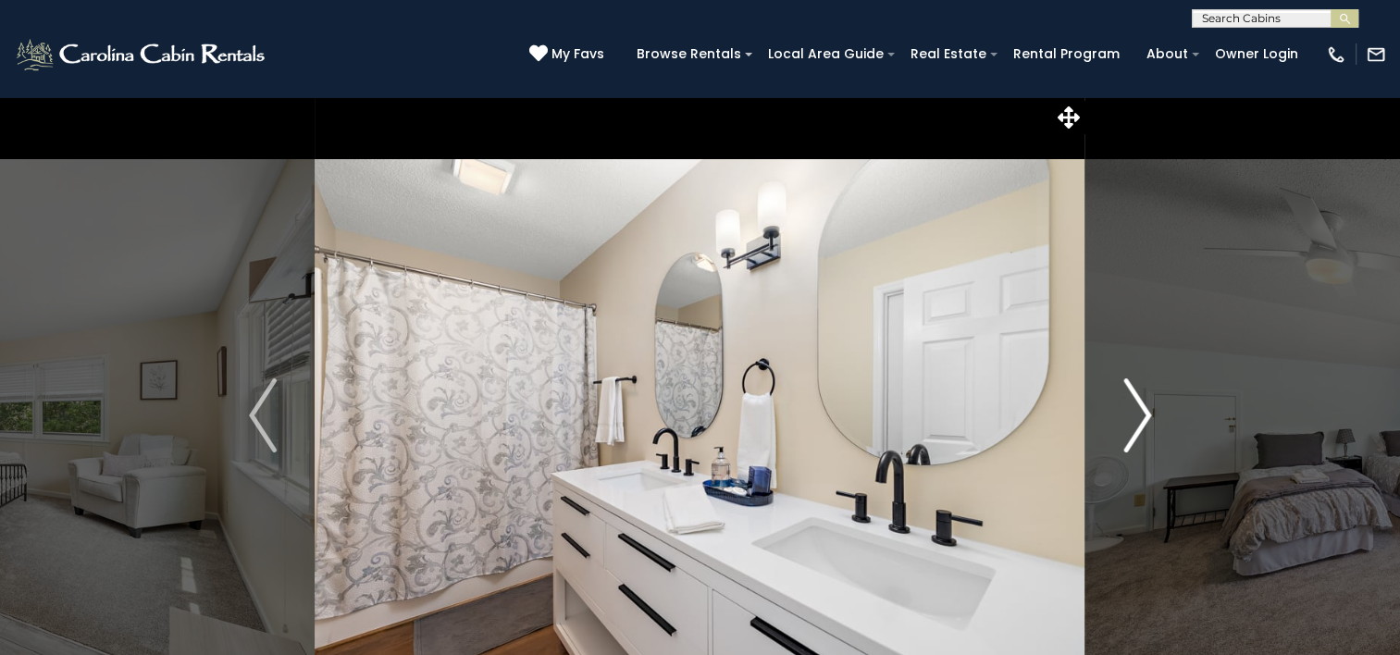
click at [1119, 407] on button "Next" at bounding box center [1137, 415] width 104 height 638
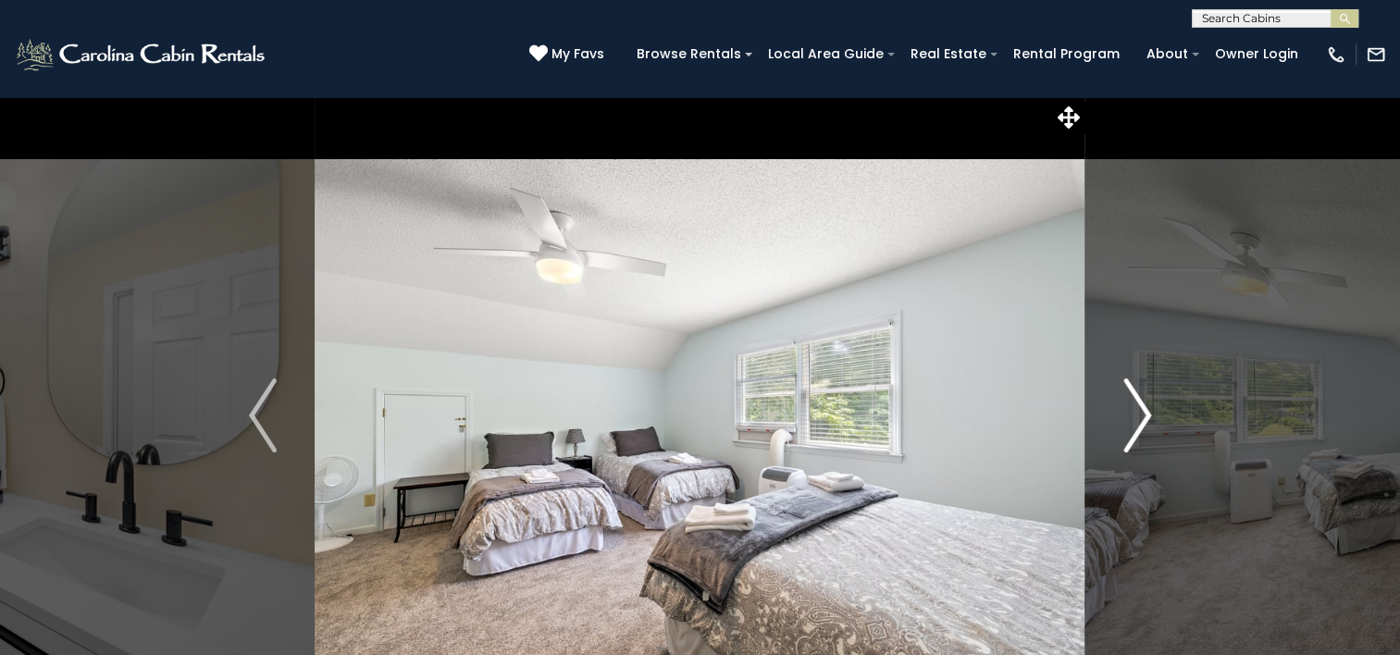
click at [1119, 407] on button "Next" at bounding box center [1137, 415] width 104 height 638
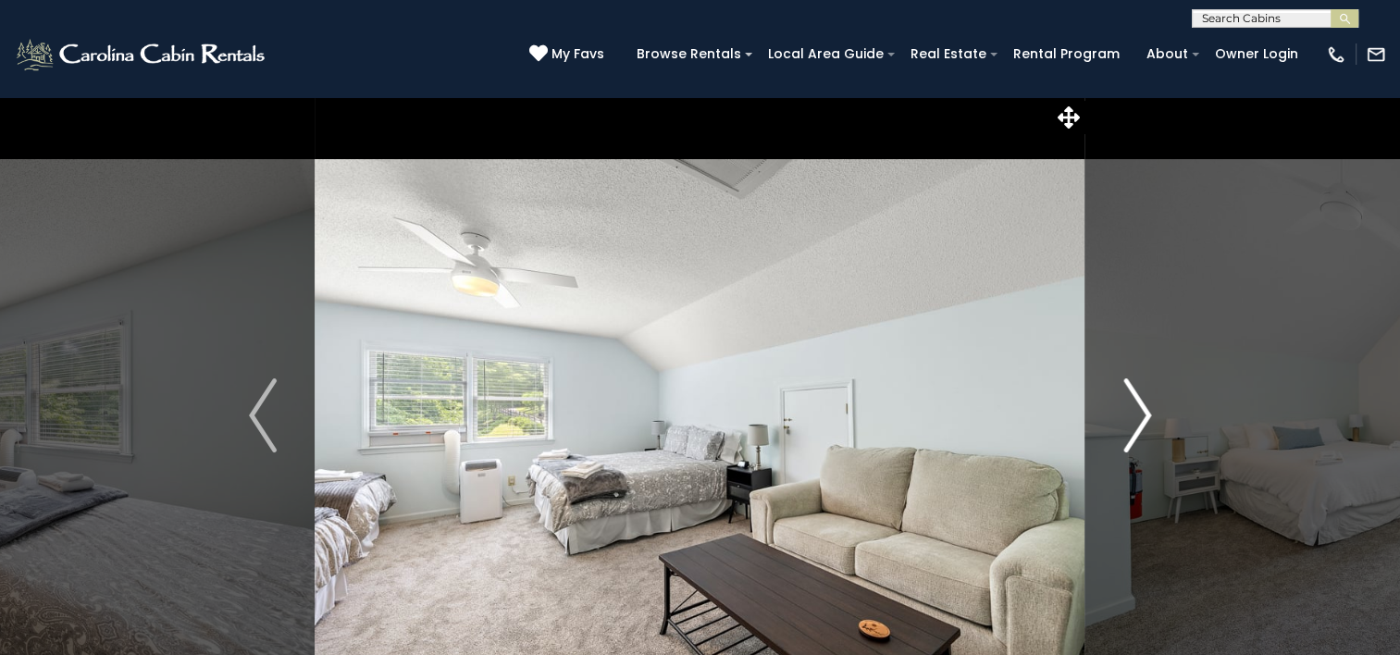
click at [1119, 407] on button "Next" at bounding box center [1137, 415] width 104 height 638
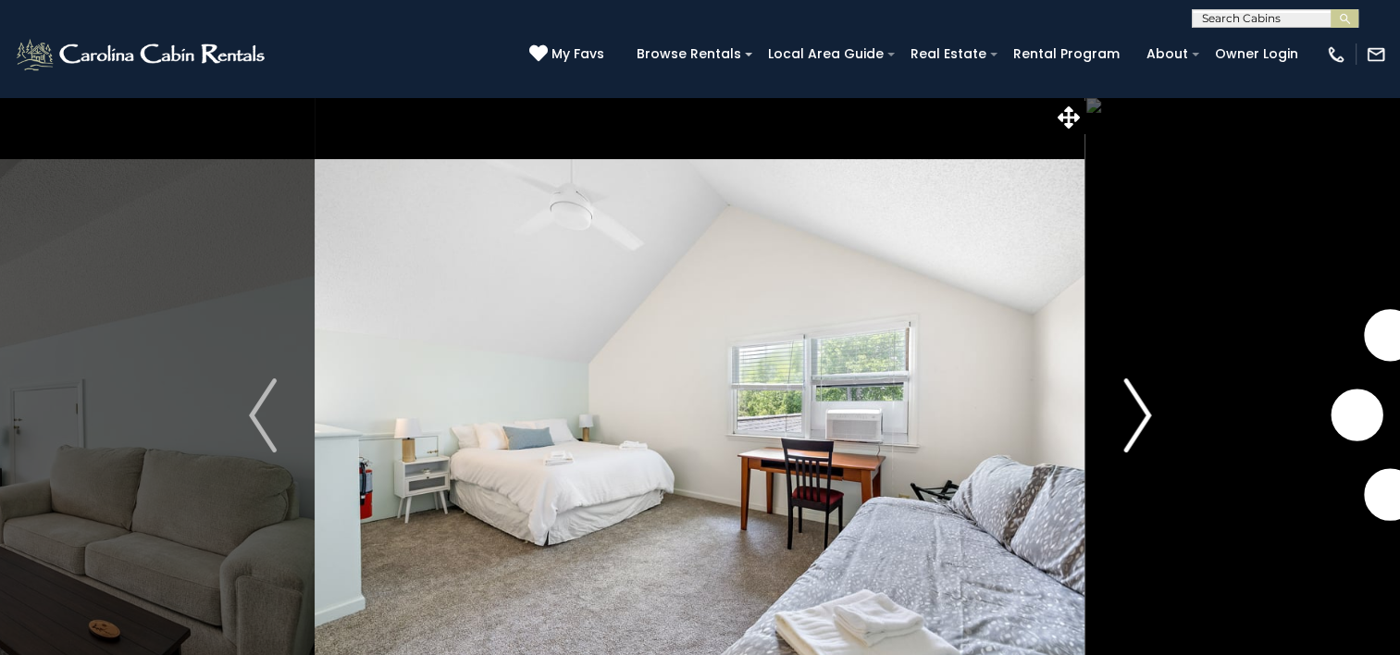
click at [1119, 407] on button "Next" at bounding box center [1137, 415] width 104 height 638
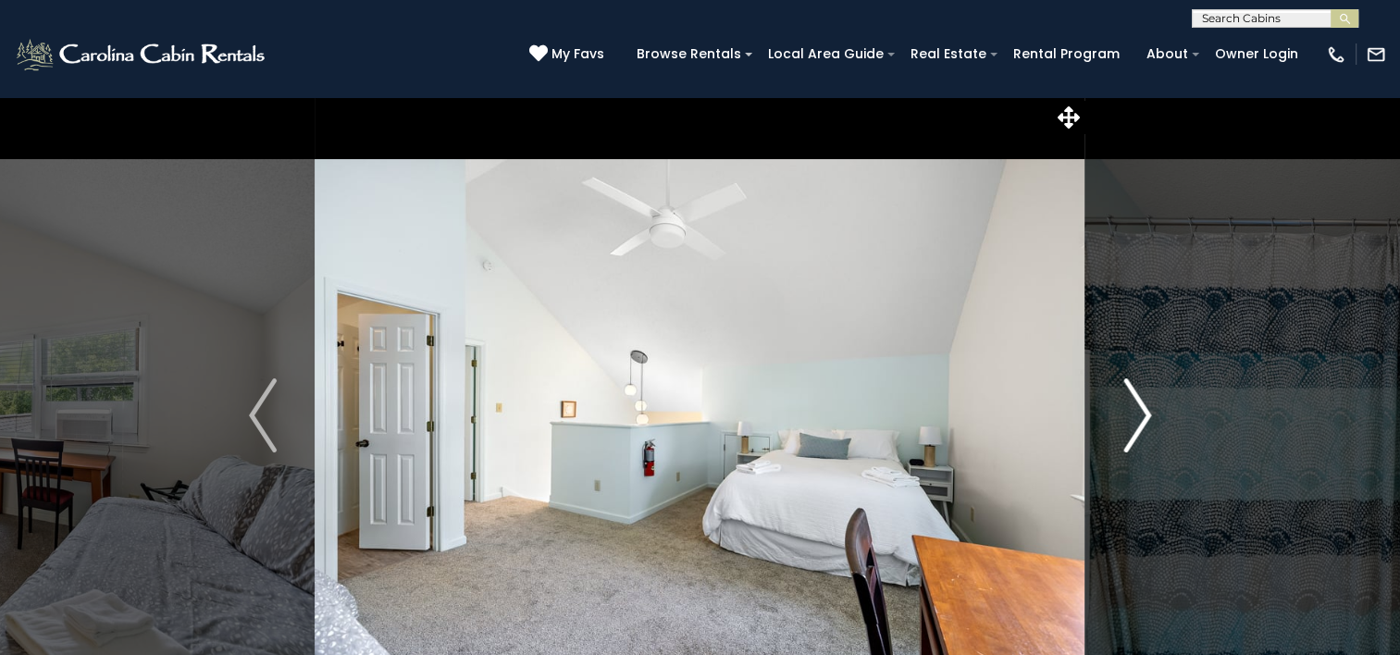
click at [1119, 407] on button "Next" at bounding box center [1137, 415] width 104 height 638
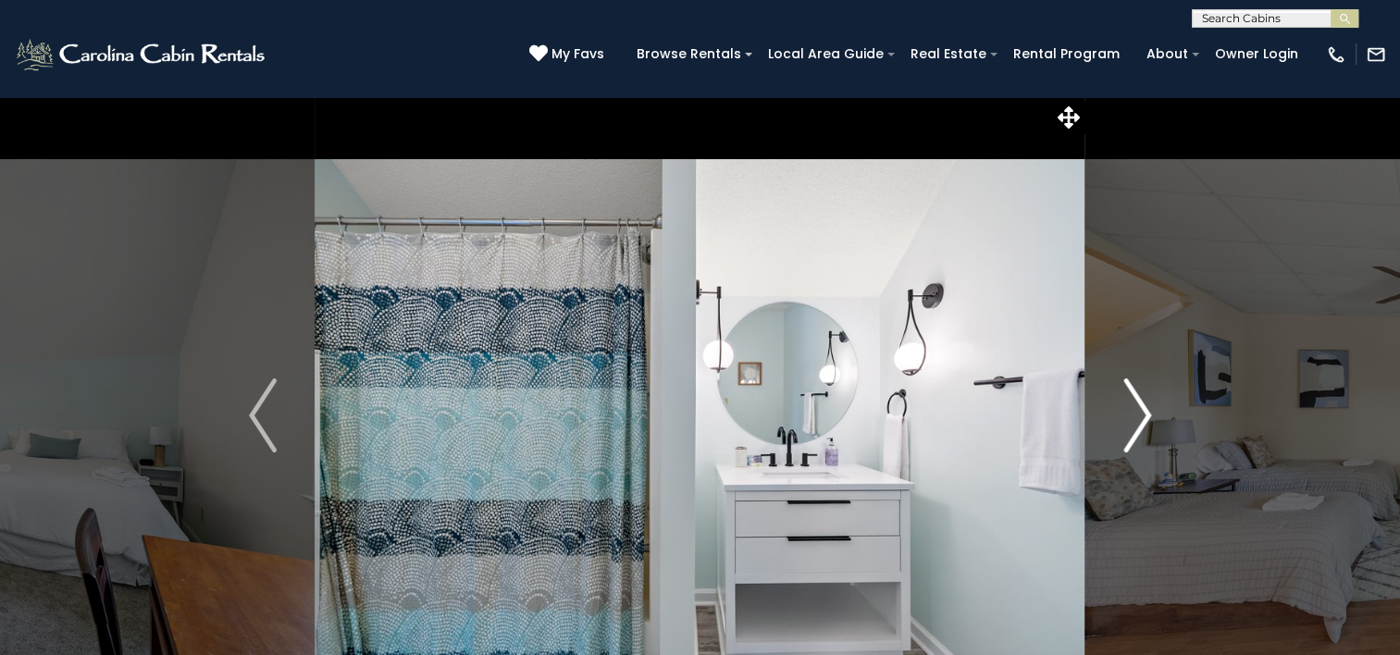
click at [1119, 407] on button "Next" at bounding box center [1137, 415] width 104 height 638
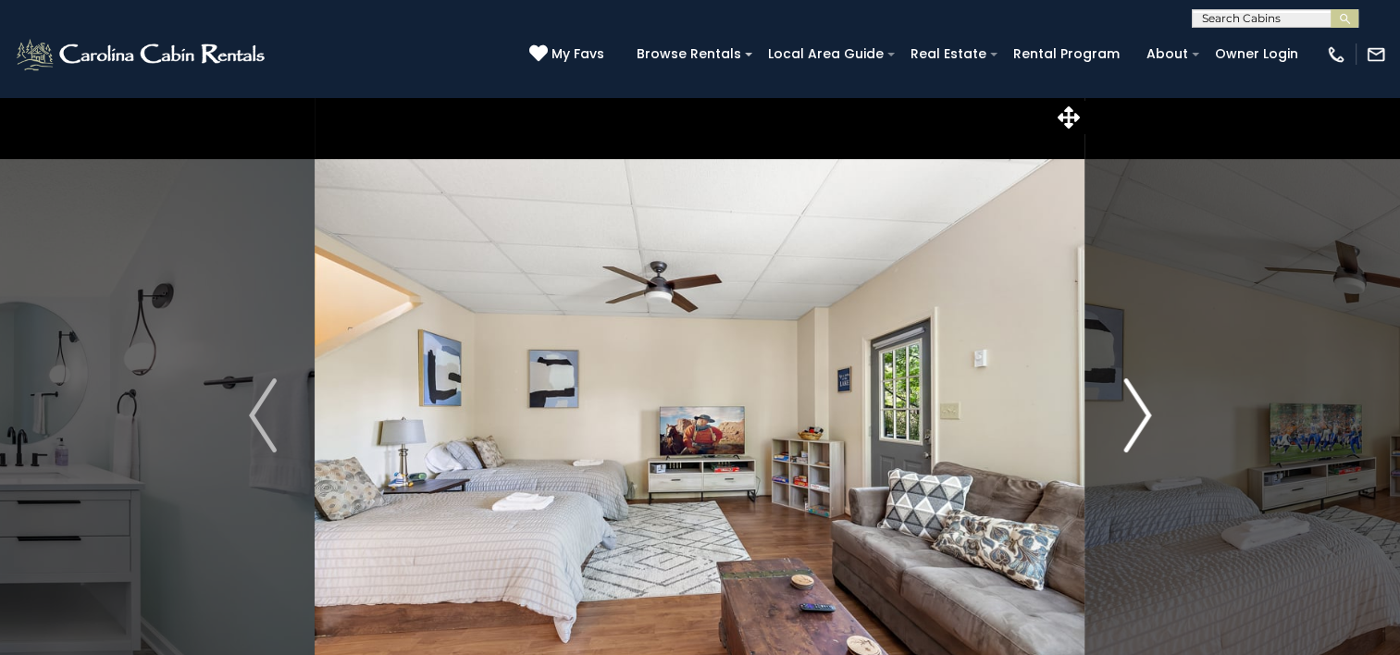
click at [1119, 407] on button "Next" at bounding box center [1137, 415] width 104 height 638
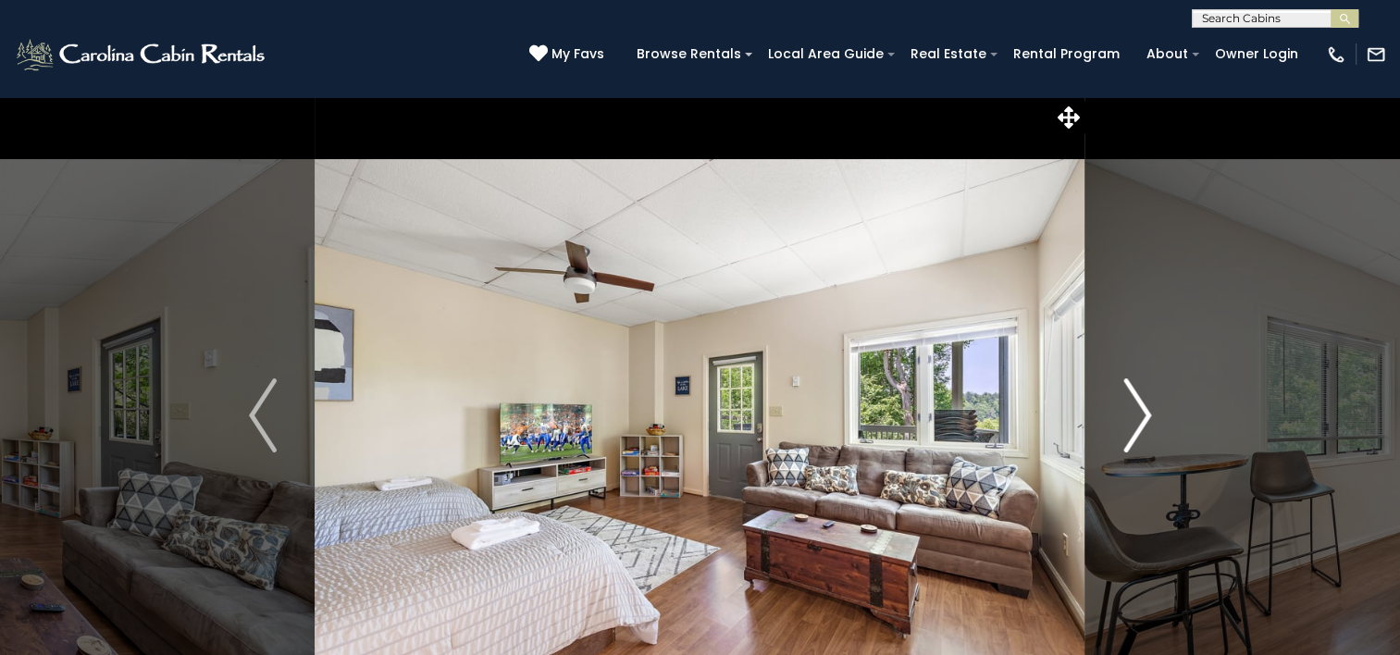
click at [1119, 407] on button "Next" at bounding box center [1137, 415] width 104 height 638
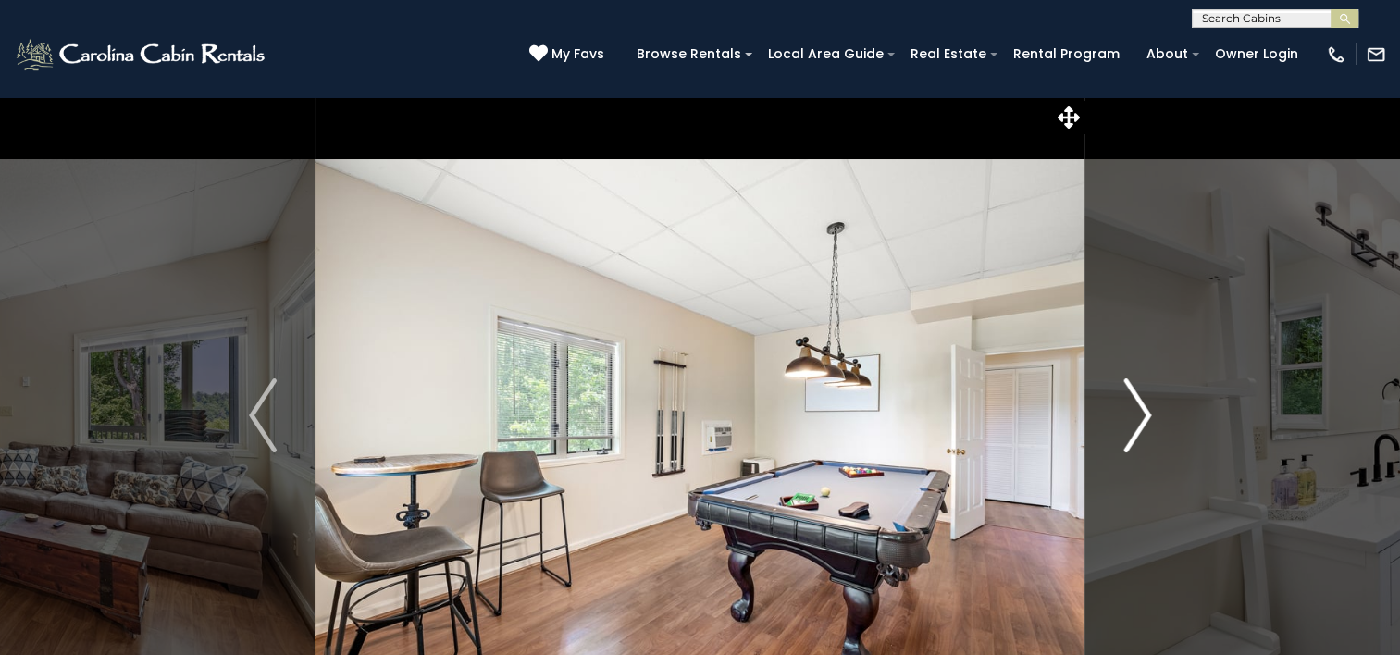
click at [1119, 407] on button "Next" at bounding box center [1137, 415] width 104 height 638
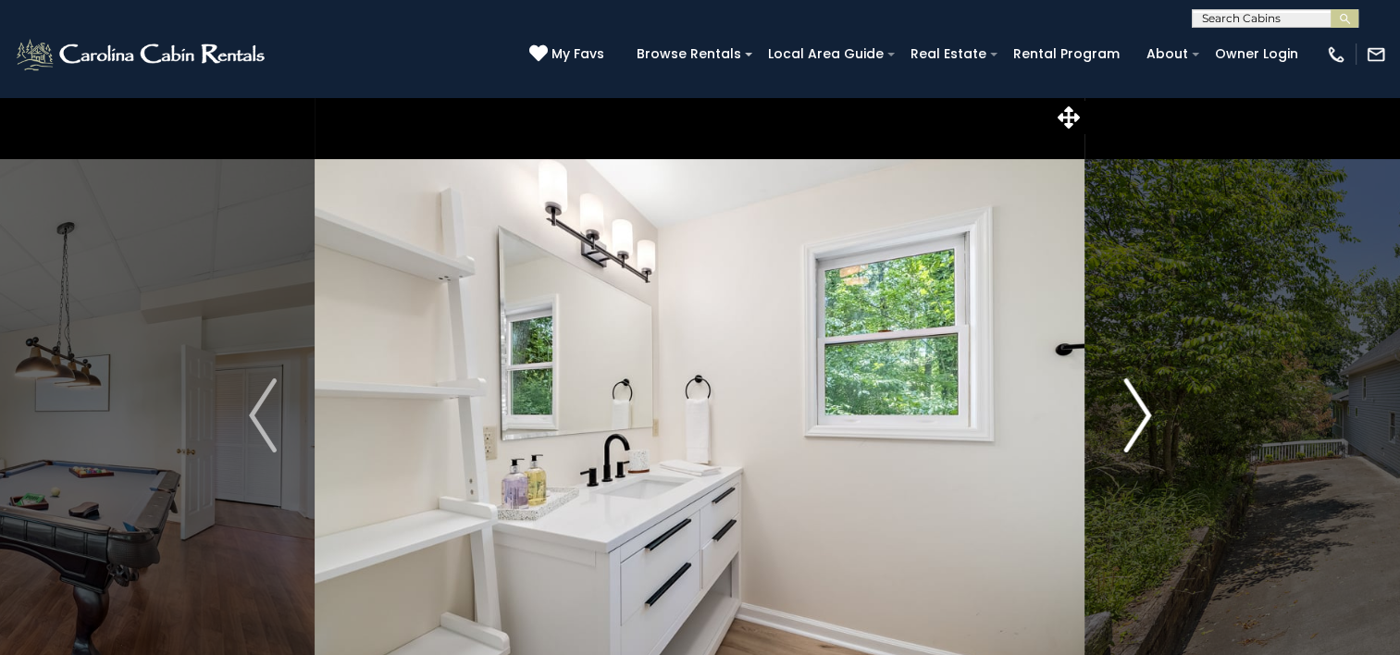
click at [1119, 407] on button "Next" at bounding box center [1137, 415] width 104 height 638
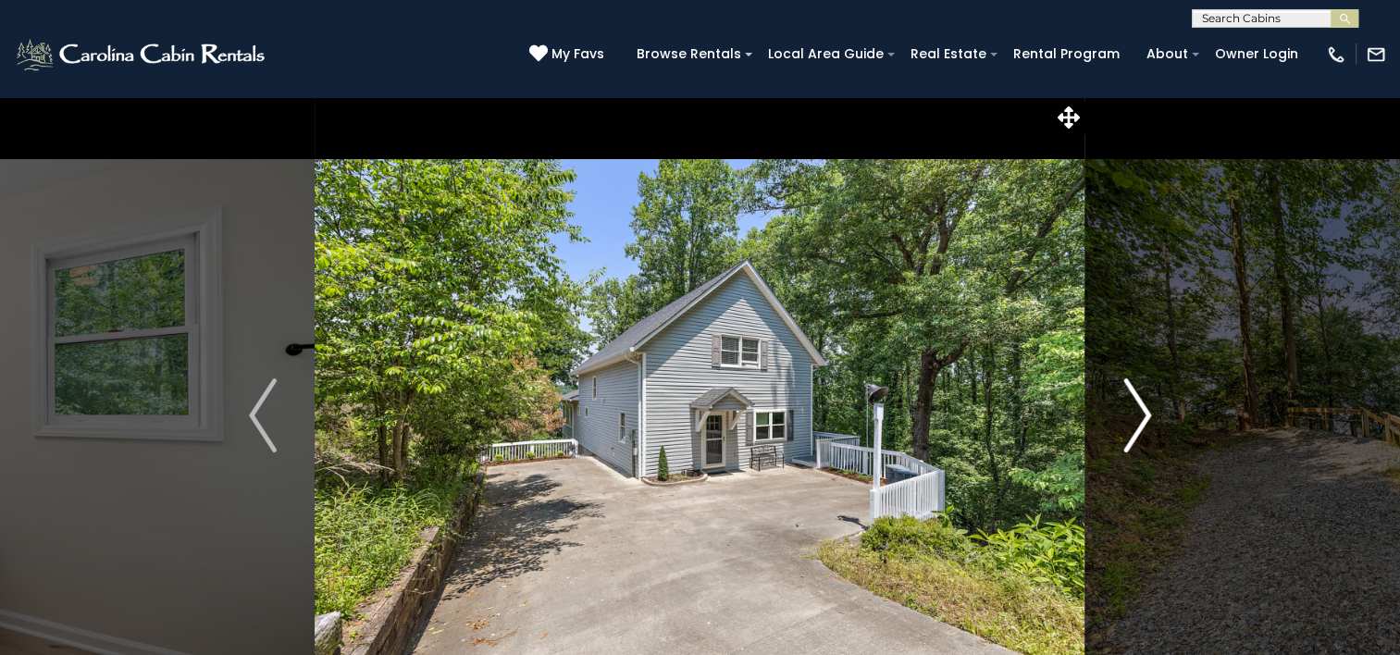
click at [1119, 407] on button "Next" at bounding box center [1137, 415] width 104 height 638
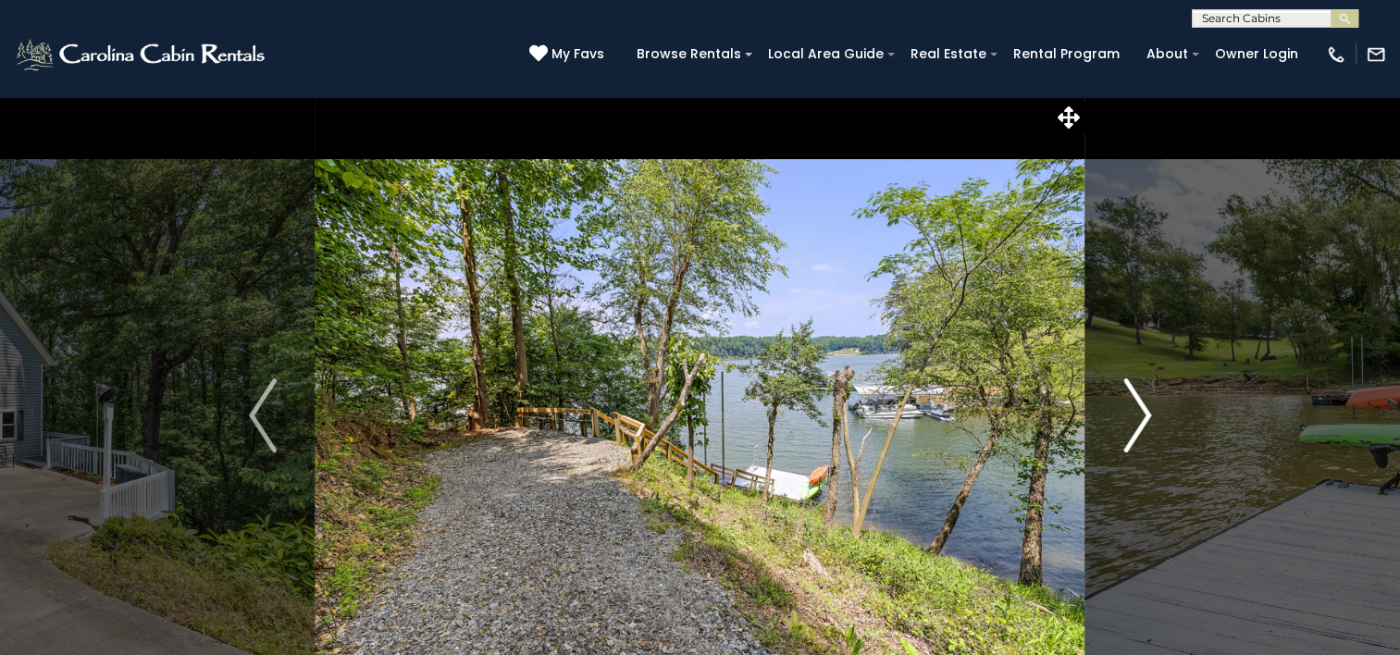
click at [1119, 407] on button "Next" at bounding box center [1137, 415] width 104 height 638
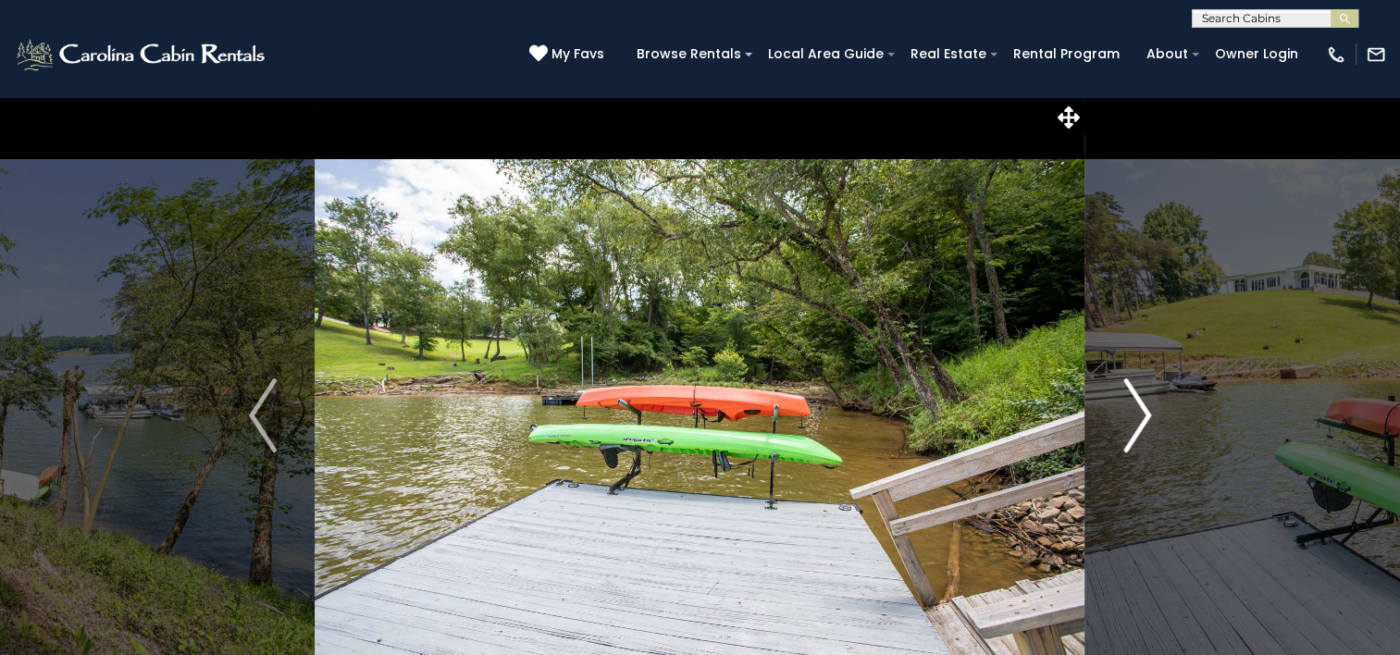
click at [1120, 407] on button "Next" at bounding box center [1137, 415] width 104 height 638
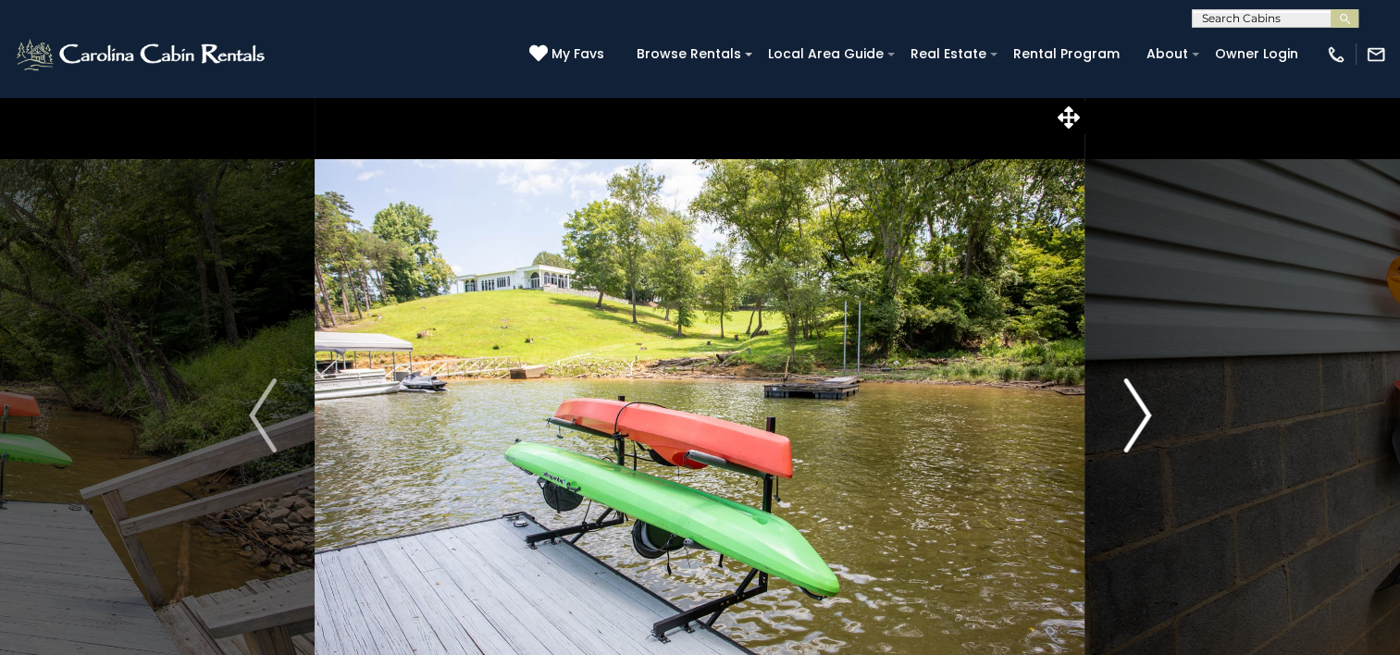
click at [1120, 408] on button "Next" at bounding box center [1137, 415] width 104 height 638
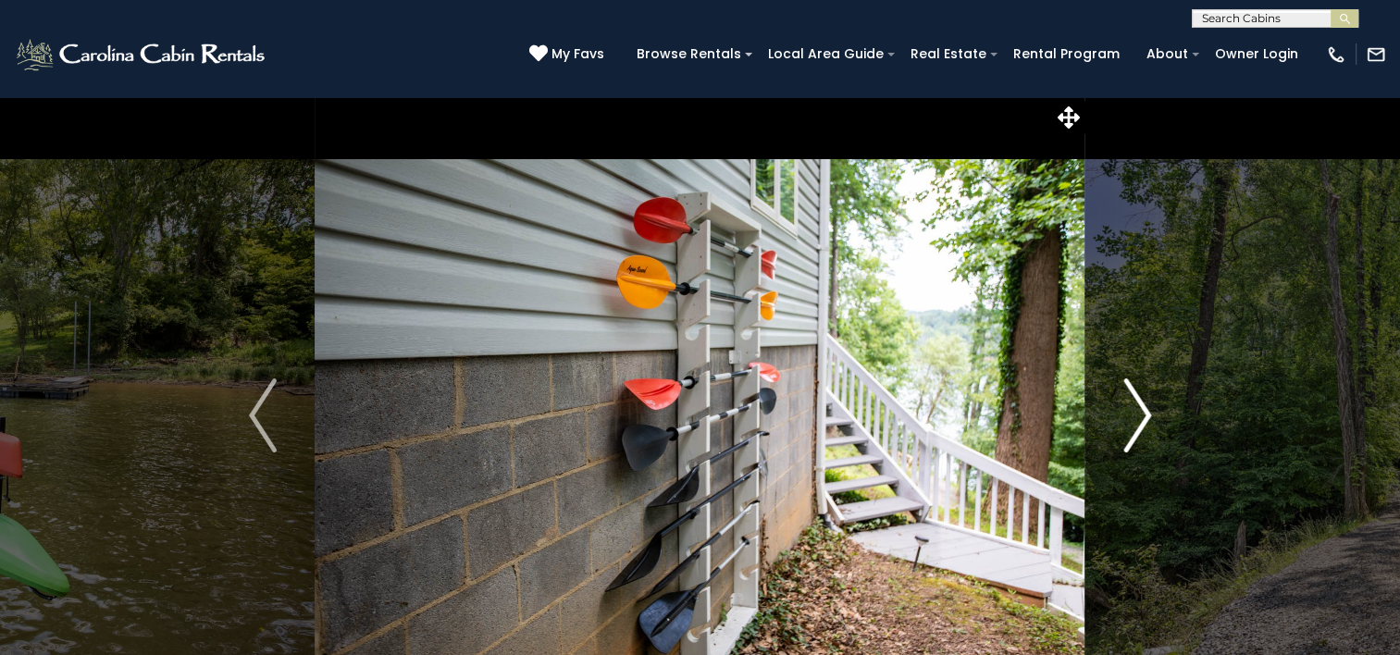
click at [1120, 408] on button "Next" at bounding box center [1137, 415] width 104 height 638
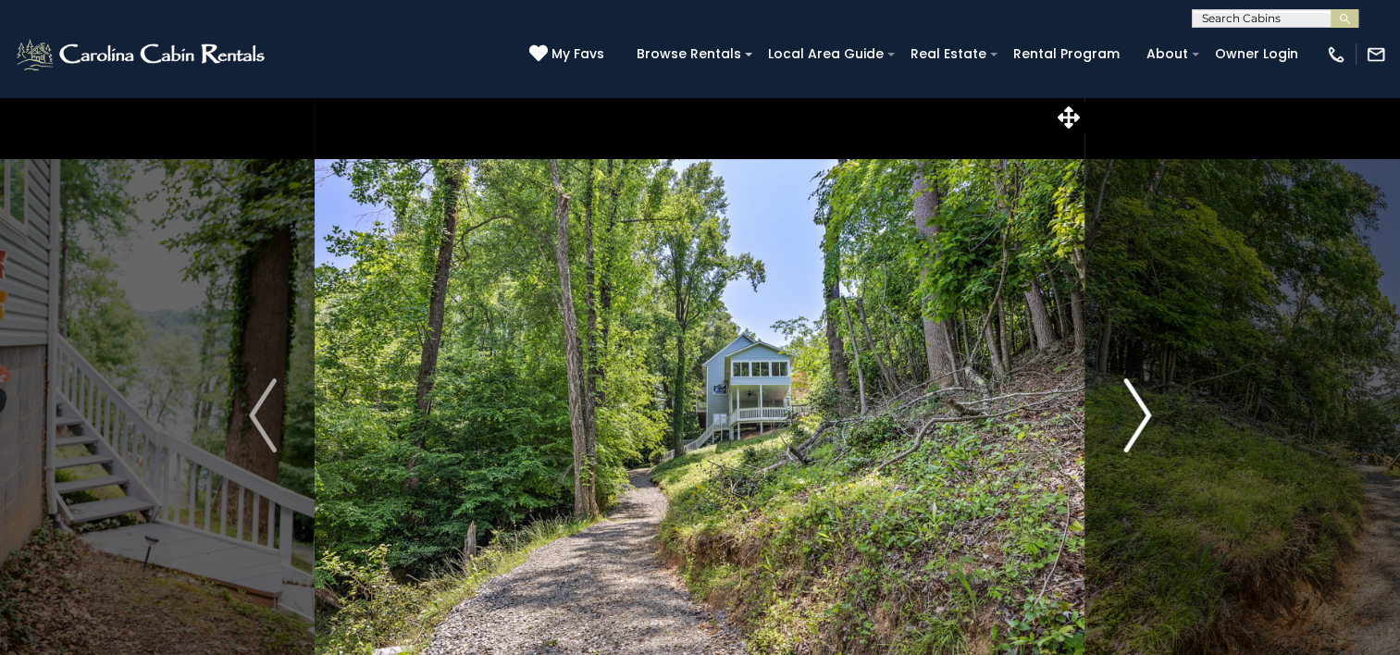
click at [1120, 408] on button "Next" at bounding box center [1137, 415] width 104 height 638
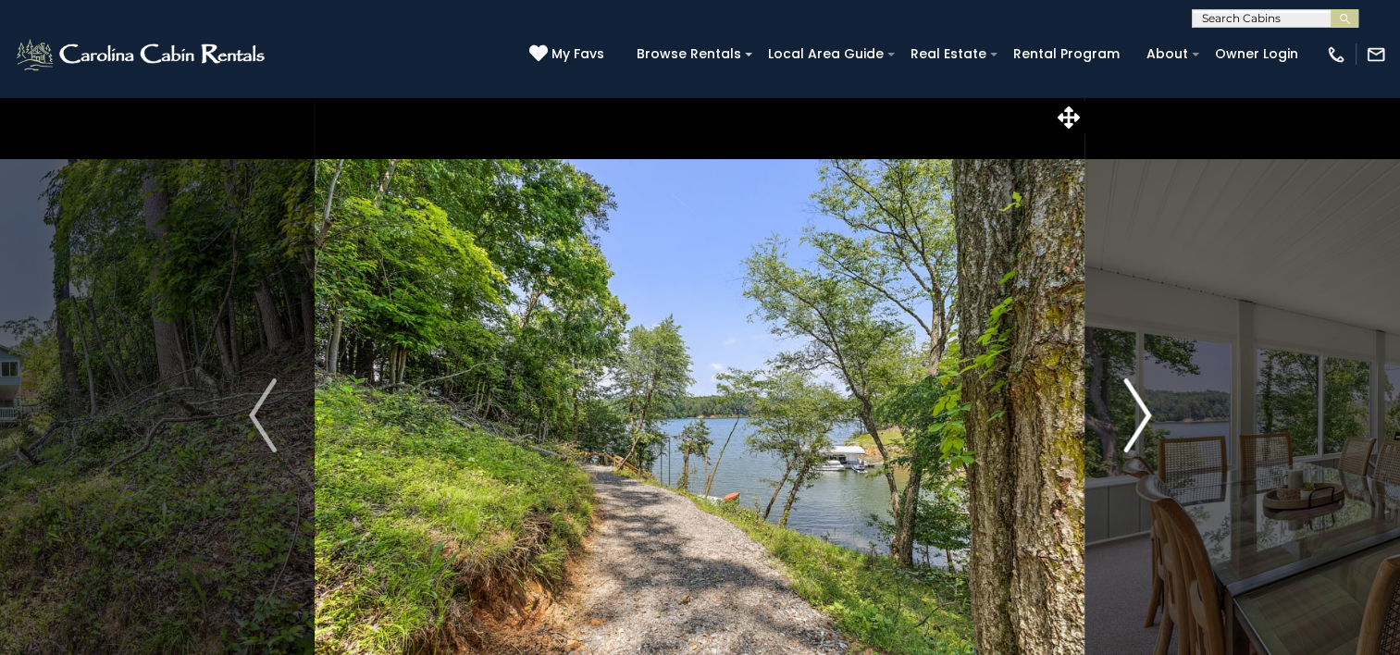
click at [1120, 408] on button "Next" at bounding box center [1137, 415] width 104 height 638
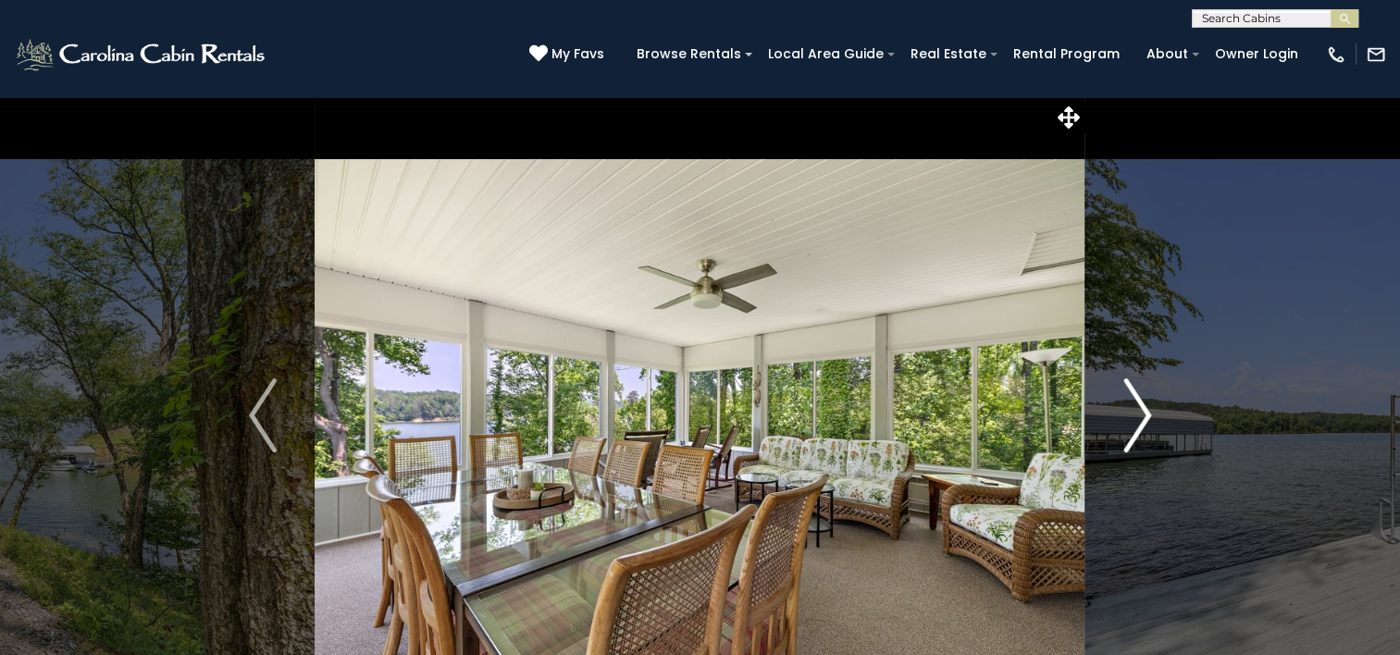
click at [1120, 408] on button "Next" at bounding box center [1137, 415] width 104 height 638
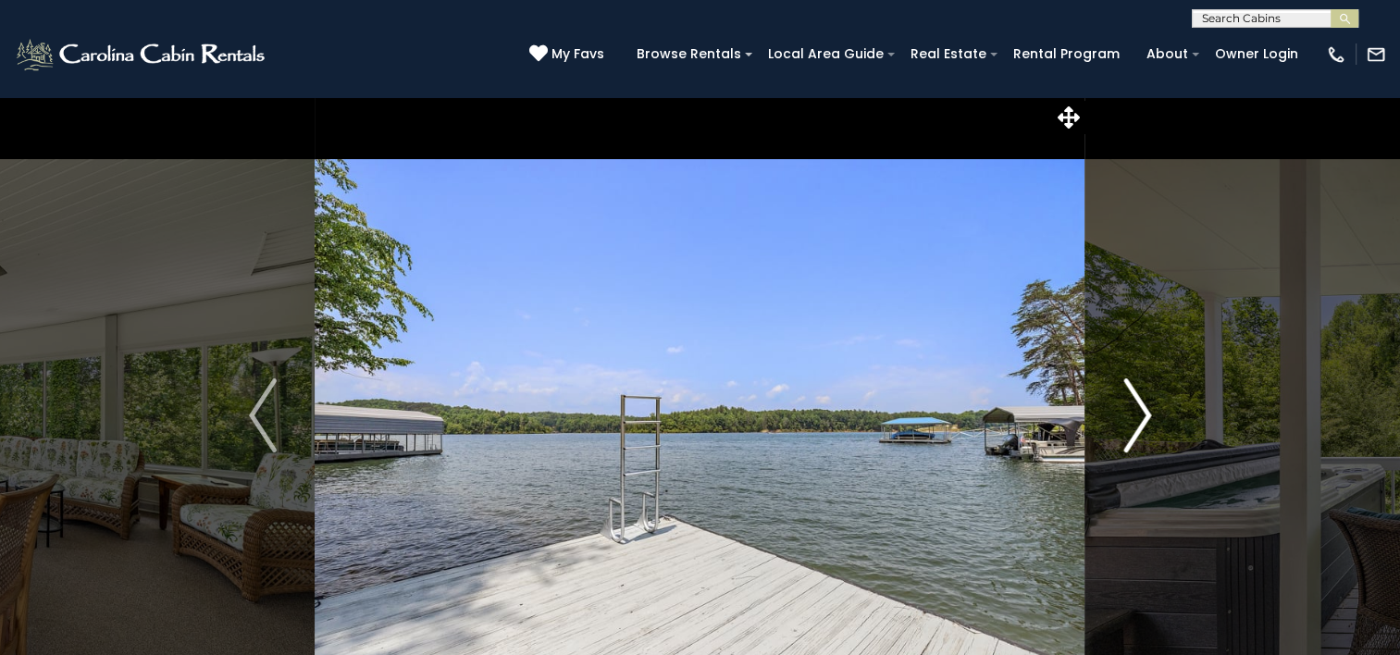
click at [1120, 408] on button "Next" at bounding box center [1137, 415] width 104 height 638
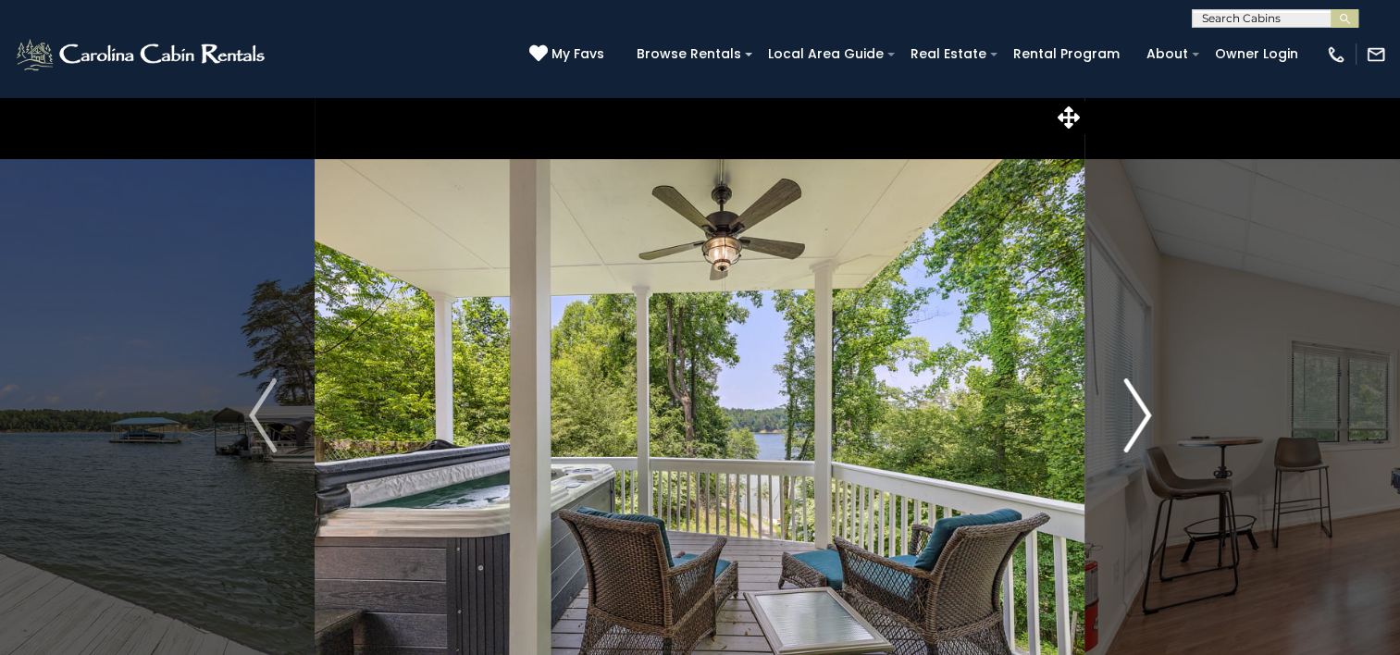
click at [1120, 408] on button "Next" at bounding box center [1137, 415] width 104 height 638
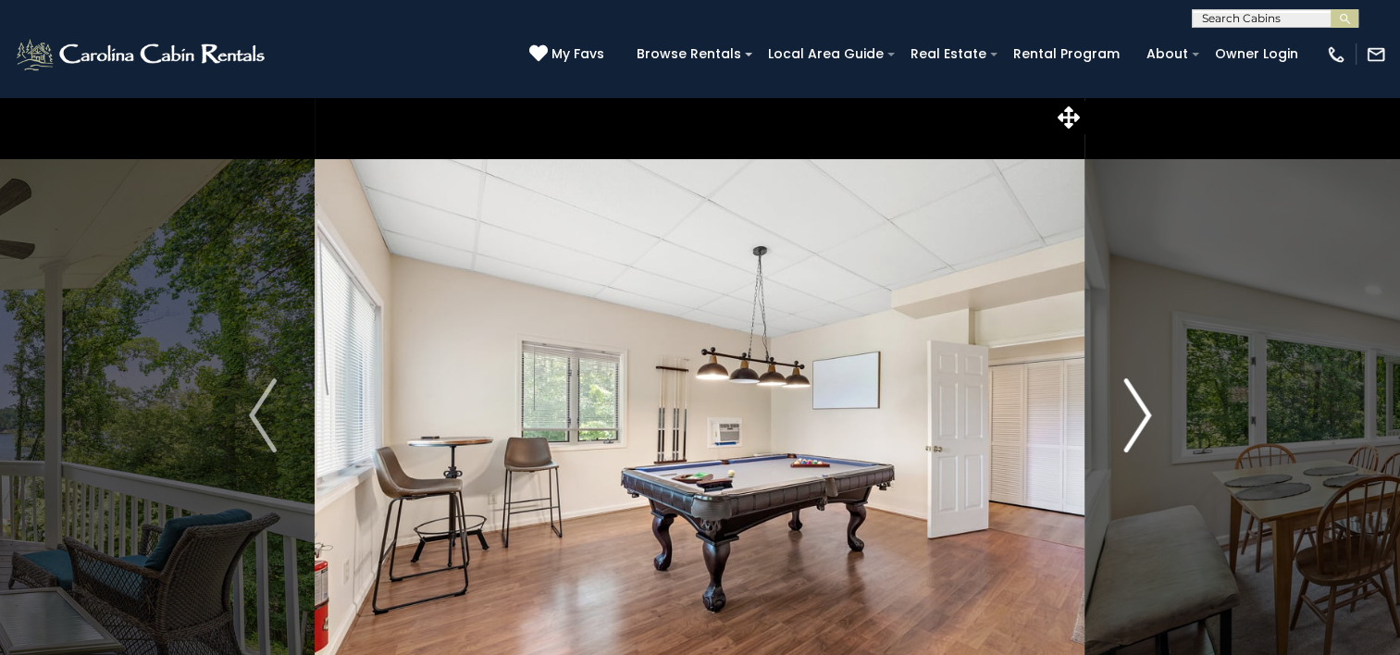
click at [1120, 408] on button "Next" at bounding box center [1137, 415] width 104 height 638
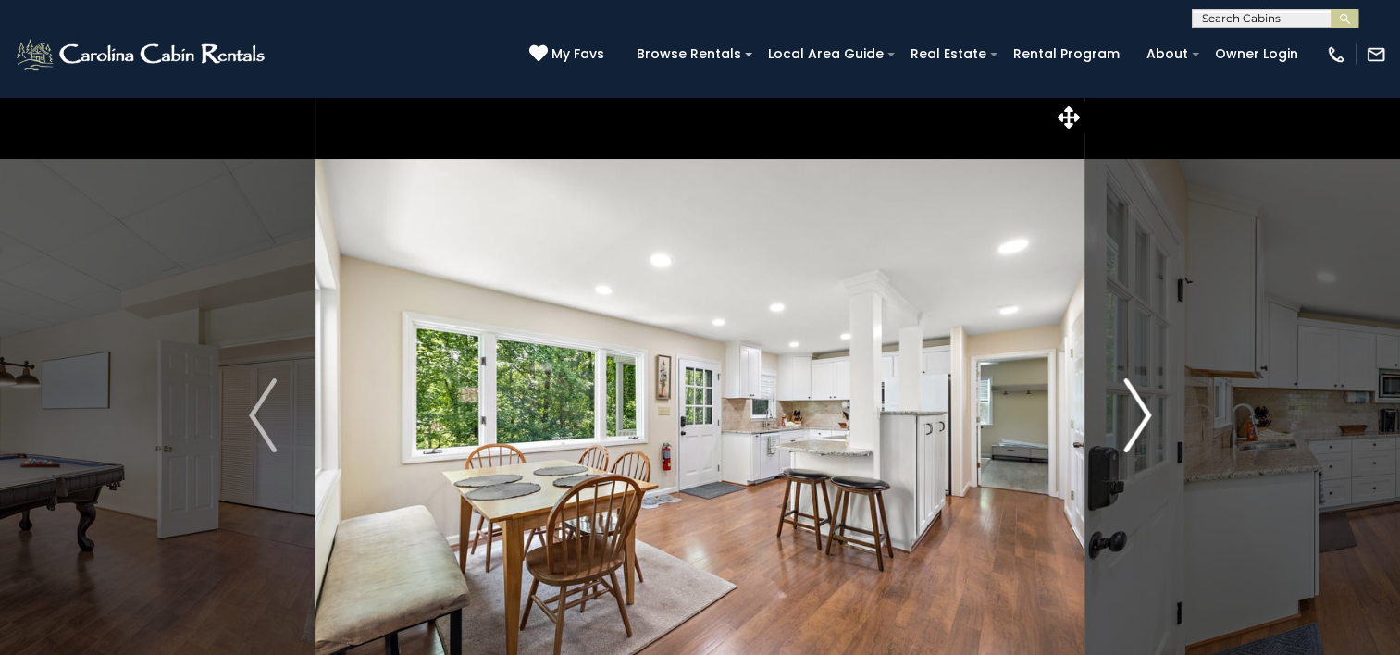
click at [1120, 408] on button "Next" at bounding box center [1137, 415] width 104 height 638
